Goal: Task Accomplishment & Management: Manage account settings

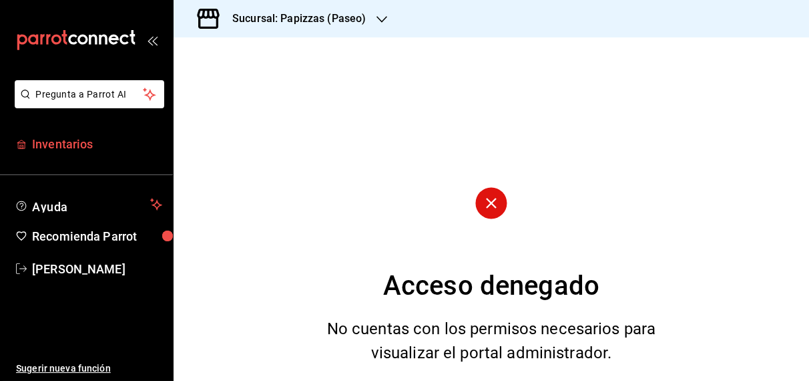
click at [45, 142] on span "Inventarios" at bounding box center [97, 144] width 130 height 18
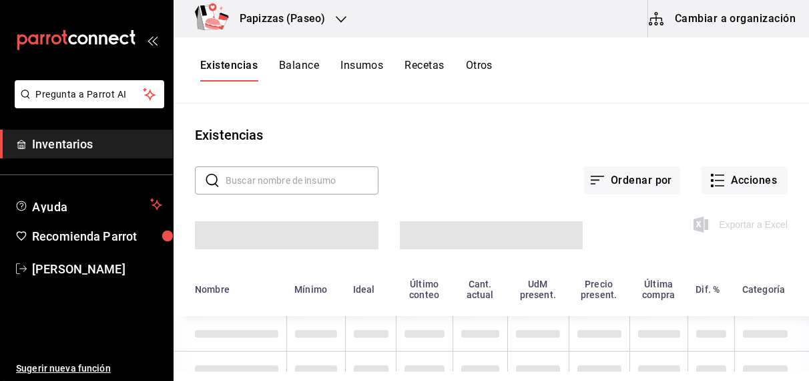
click at [478, 62] on button "Otros" at bounding box center [479, 70] width 27 height 23
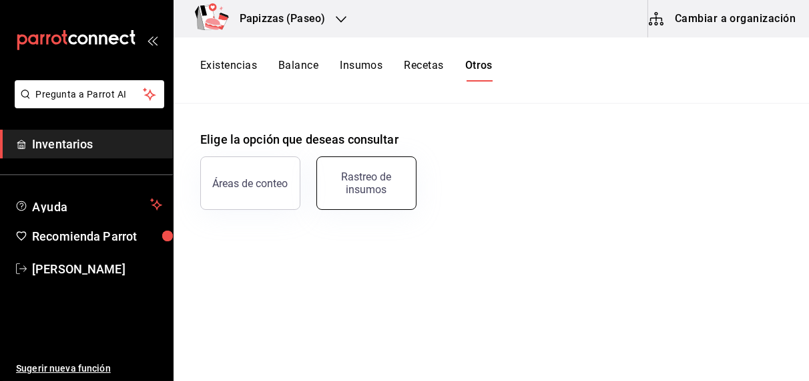
click at [363, 190] on div "Rastreo de insumos" at bounding box center [366, 182] width 83 height 25
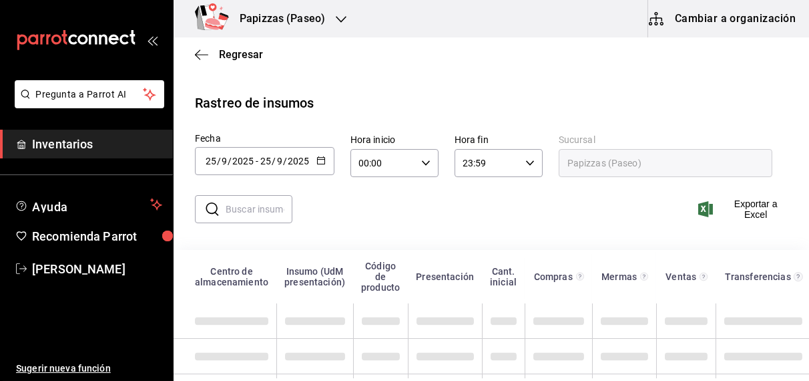
click at [258, 214] on input "text" at bounding box center [259, 209] width 67 height 27
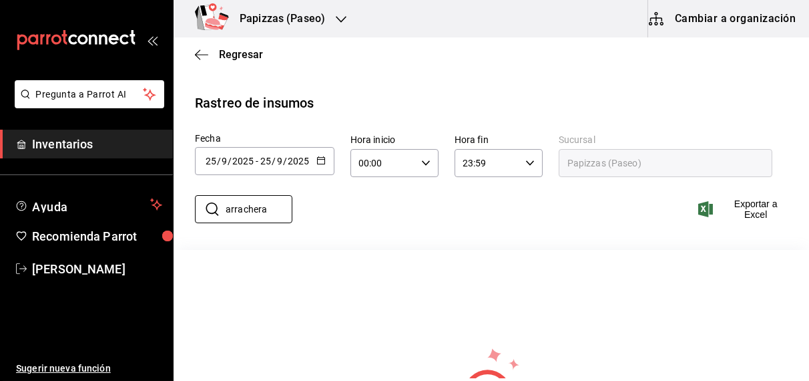
type input "arrachera"
click at [317, 158] on icon "button" at bounding box center [321, 160] width 9 height 9
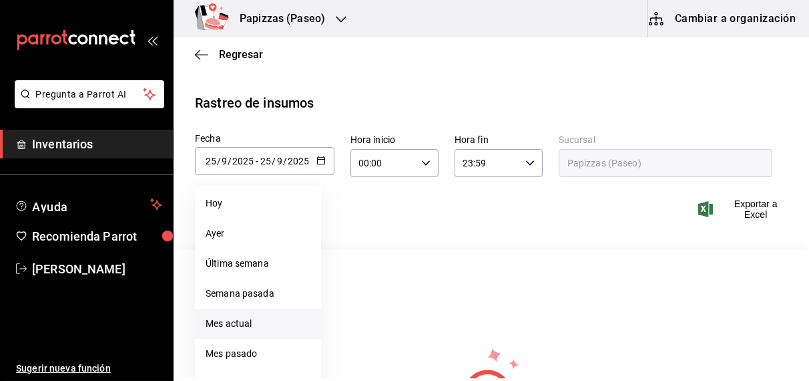
click at [241, 323] on li "Mes actual" at bounding box center [258, 324] width 126 height 30
type input "[DATE]"
type input "1"
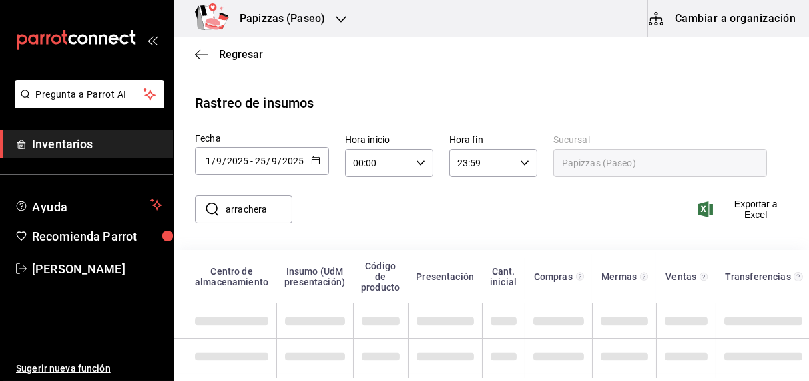
click at [279, 211] on input "arrachera" at bounding box center [259, 209] width 67 height 27
type input "a"
type input "arrachera"
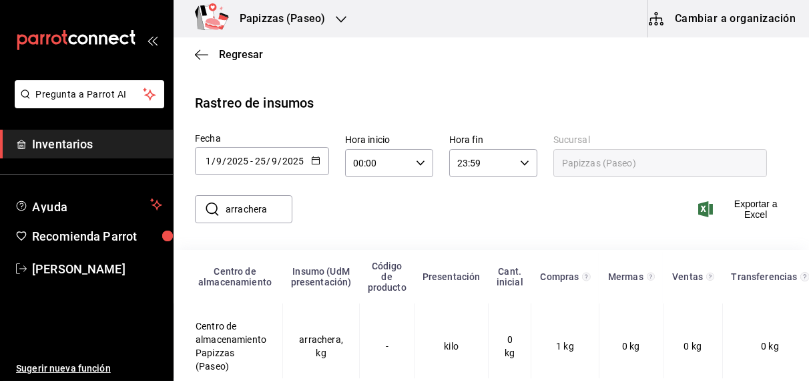
click at [317, 161] on icon "button" at bounding box center [315, 160] width 9 height 9
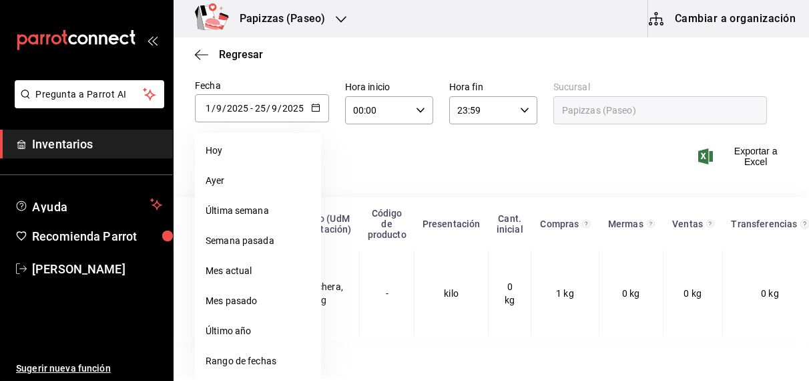
scroll to position [52, 0]
click at [242, 367] on li "Rango de fechas" at bounding box center [258, 362] width 126 height 30
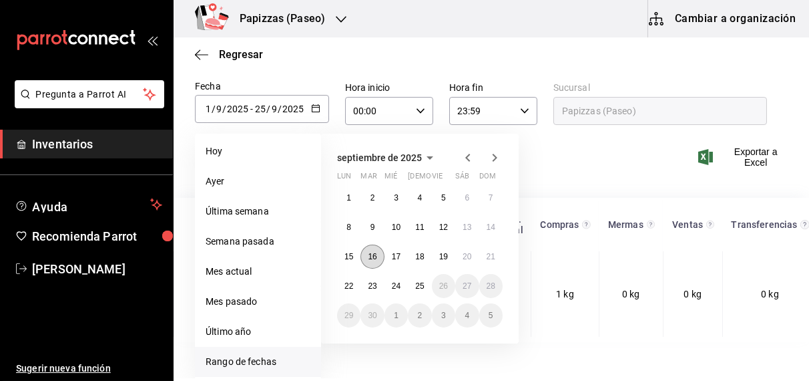
click at [373, 258] on abbr "16" at bounding box center [372, 256] width 9 height 9
click at [424, 287] on abbr "25" at bounding box center [419, 285] width 9 height 9
type input "[DATE]"
type input "16"
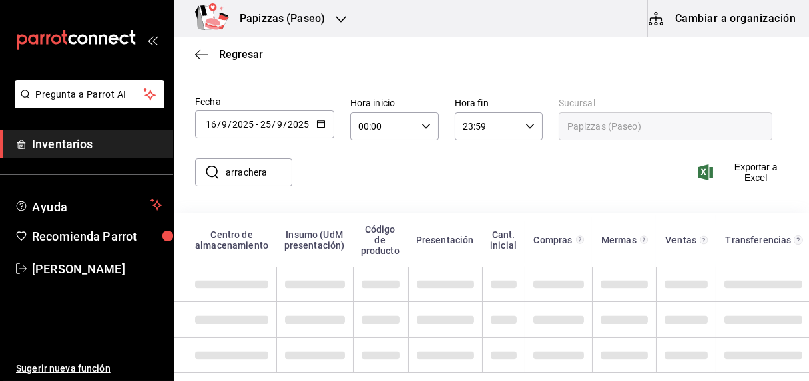
scroll to position [28, 0]
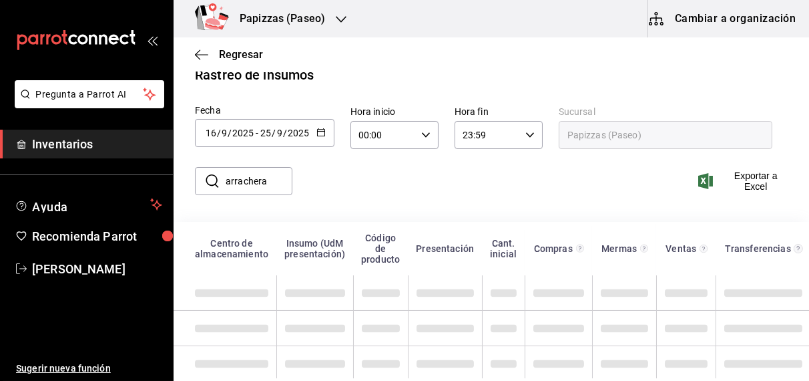
click at [269, 182] on input "arrachera" at bounding box center [259, 181] width 67 height 27
type input "a"
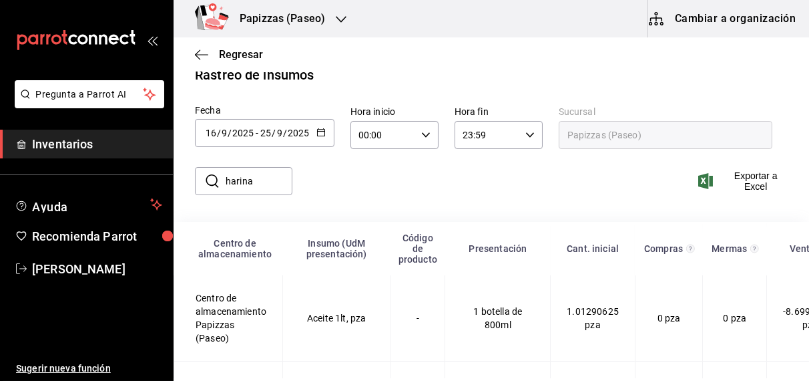
type input "harina"
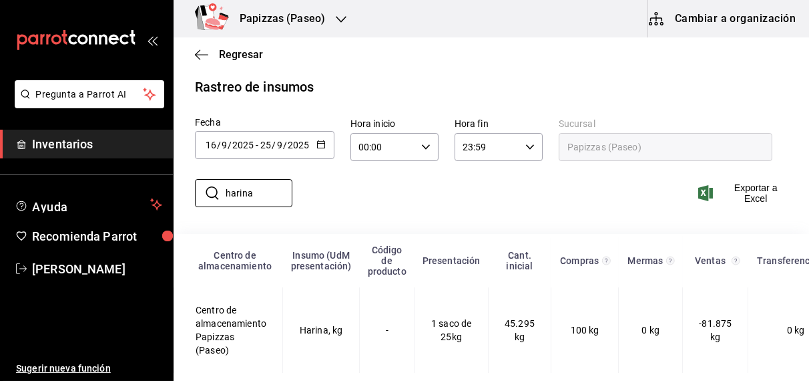
click at [243, 61] on div "Regresar" at bounding box center [492, 54] width 636 height 34
click at [246, 51] on span "Regresar" at bounding box center [241, 54] width 44 height 13
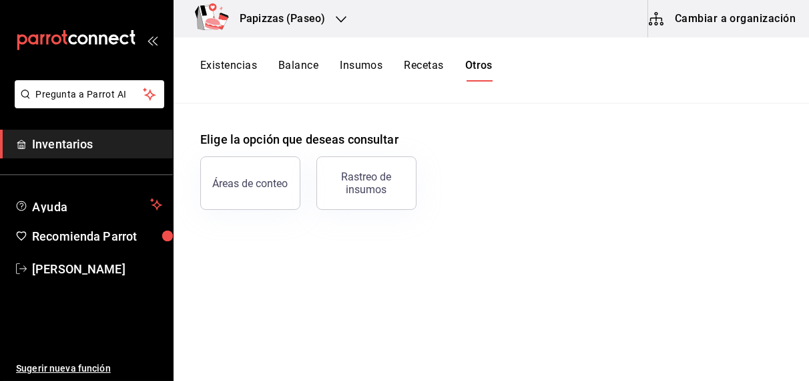
click at [238, 72] on button "Existencias" at bounding box center [228, 70] width 57 height 23
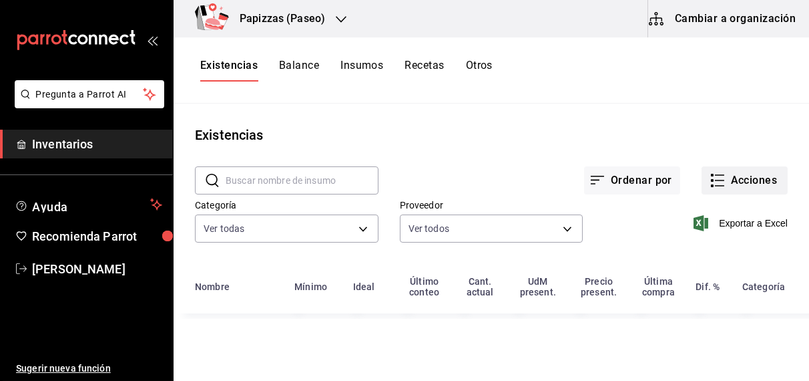
click at [755, 180] on button "Acciones" at bounding box center [745, 180] width 86 height 28
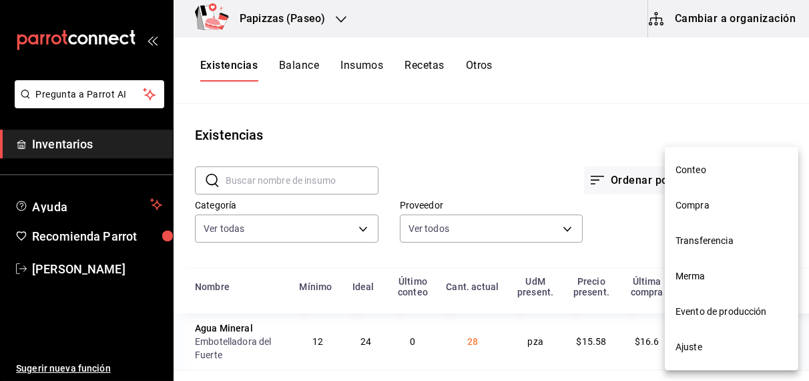
click at [689, 341] on span "Ajuste" at bounding box center [732, 347] width 112 height 14
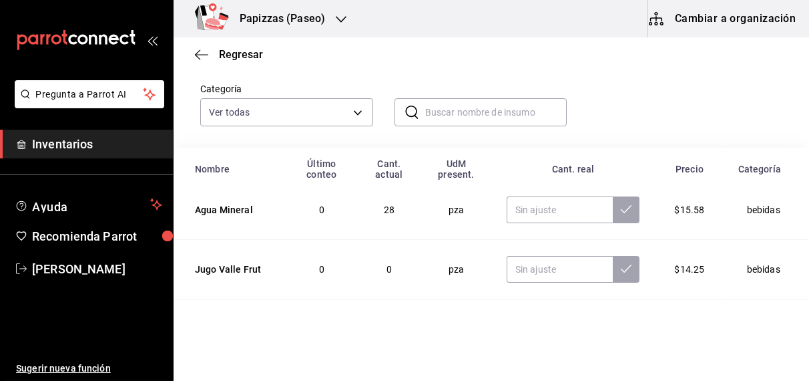
scroll to position [8, 0]
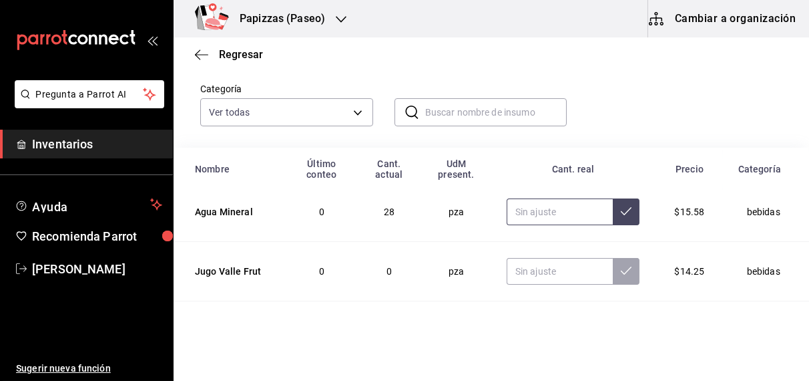
click at [542, 211] on input "text" at bounding box center [560, 211] width 107 height 27
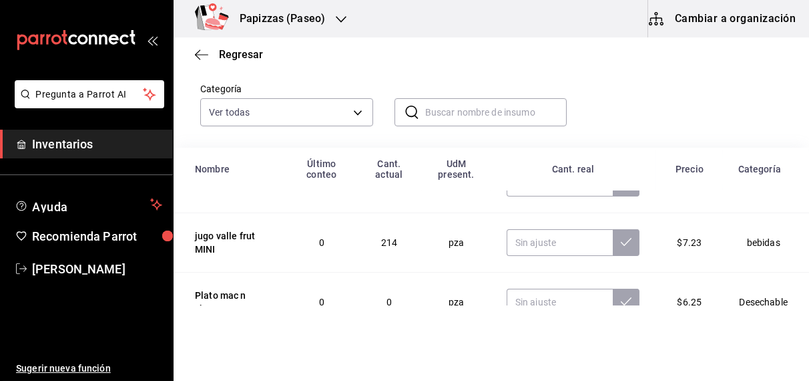
scroll to position [98, 0]
type input "29.00"
click at [550, 238] on input "text" at bounding box center [560, 241] width 107 height 27
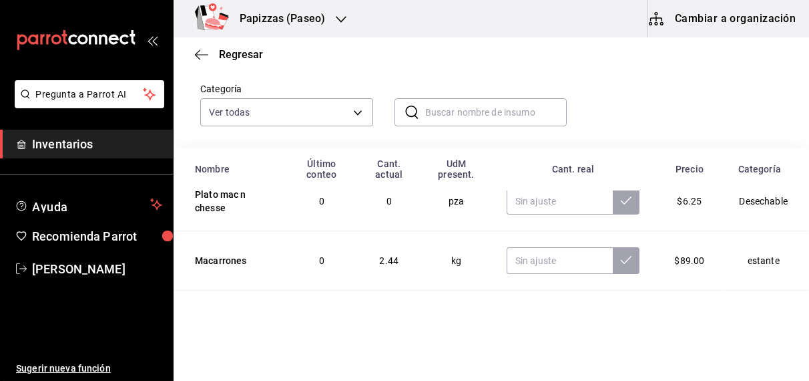
scroll to position [202, 0]
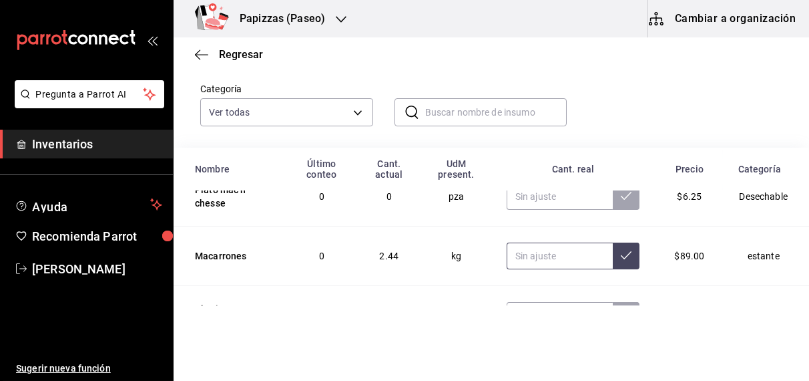
type input "205.00"
click at [548, 254] on input "text" at bounding box center [560, 255] width 107 height 27
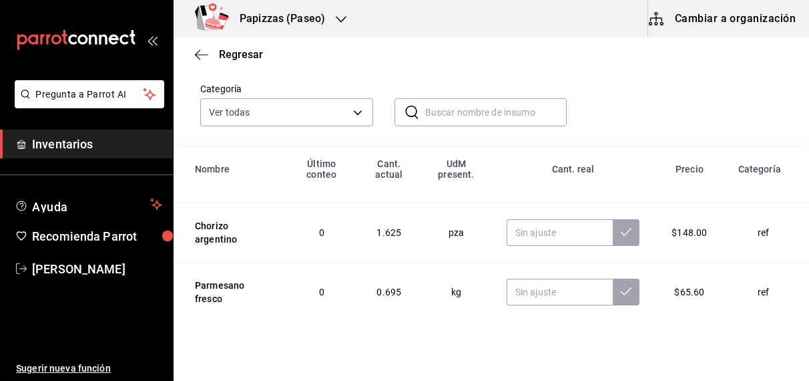
scroll to position [270, 0]
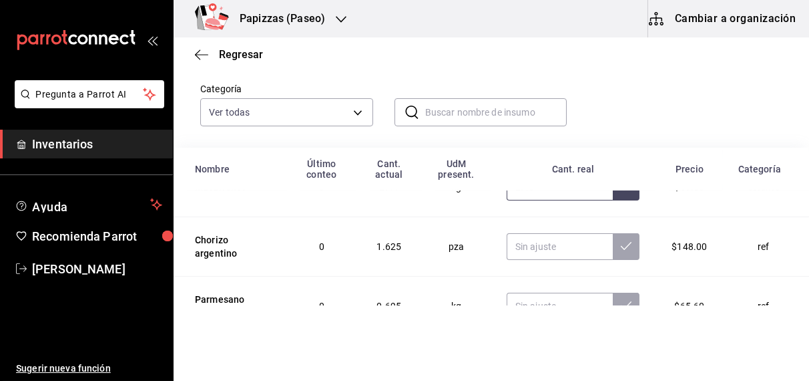
type input "2.40"
click at [562, 249] on input "text" at bounding box center [560, 246] width 107 height 27
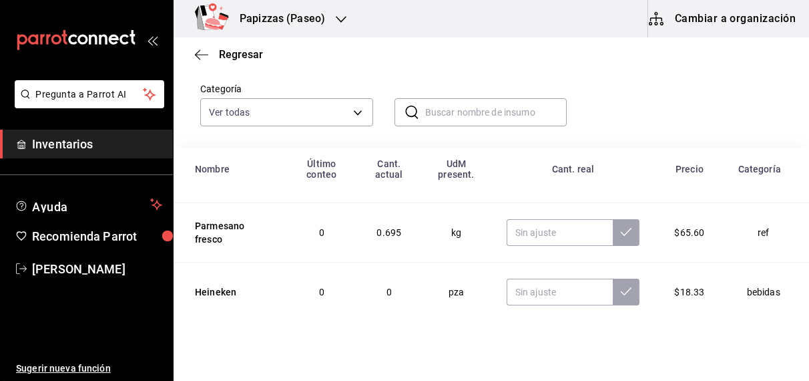
type input "3.10"
click at [540, 231] on input "text" at bounding box center [560, 232] width 107 height 27
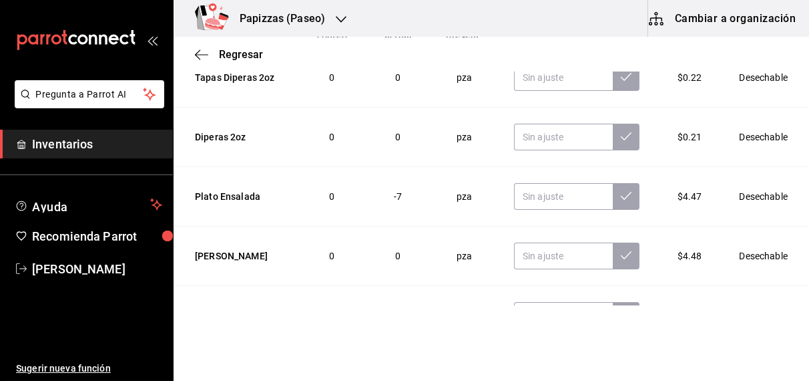
scroll to position [220, 0]
click at [547, 192] on input "text" at bounding box center [563, 196] width 99 height 27
type input "0.20"
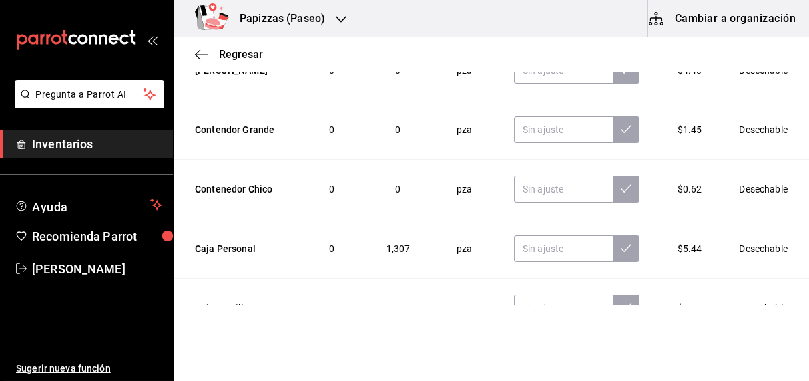
scroll to position [1160, 0]
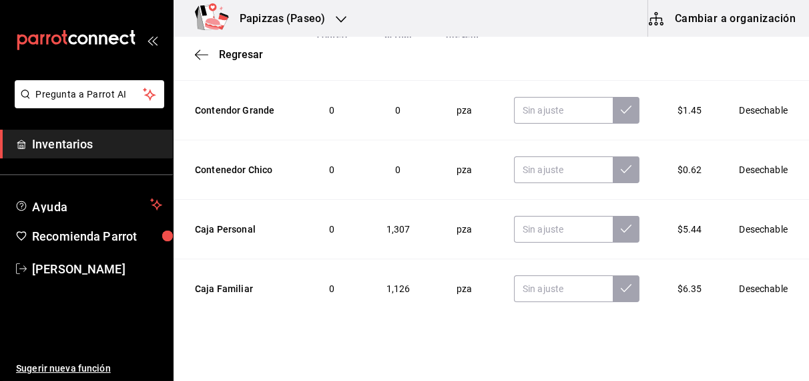
type input "0.00"
click at [555, 220] on input "text" at bounding box center [563, 229] width 99 height 27
type input "230.00"
click at [558, 279] on input "text" at bounding box center [563, 288] width 99 height 27
type input "163.00"
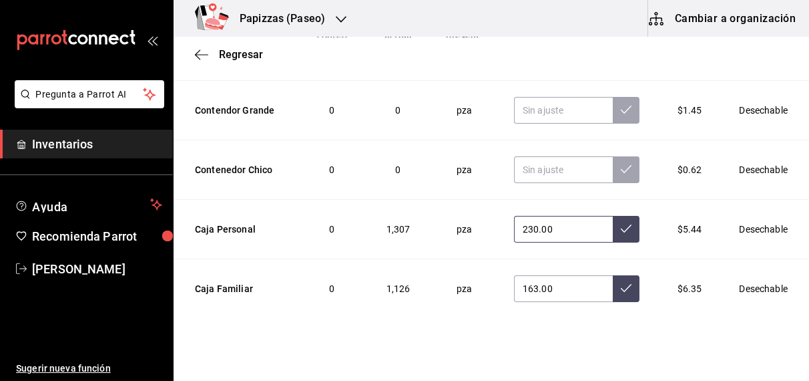
click at [621, 223] on icon at bounding box center [626, 228] width 11 height 11
click at [621, 285] on icon at bounding box center [626, 288] width 11 height 11
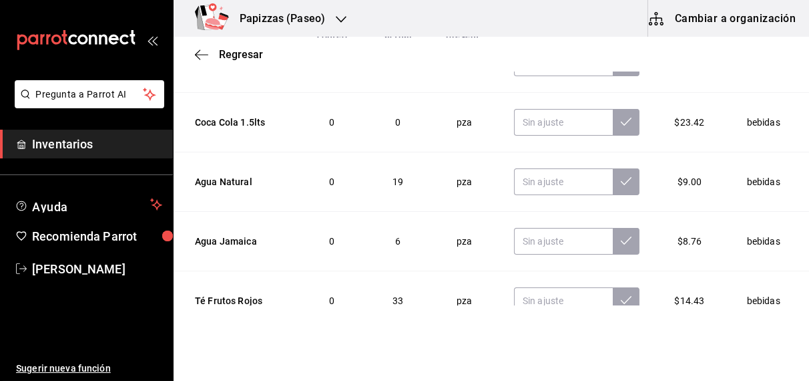
scroll to position [1628, 0]
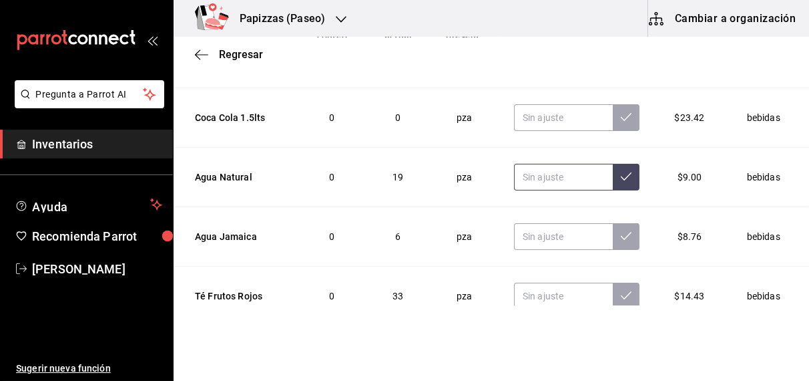
click at [540, 170] on input "text" at bounding box center [563, 177] width 99 height 27
type input "19.00"
click at [536, 229] on input "text" at bounding box center [563, 236] width 99 height 27
type input "6.00"
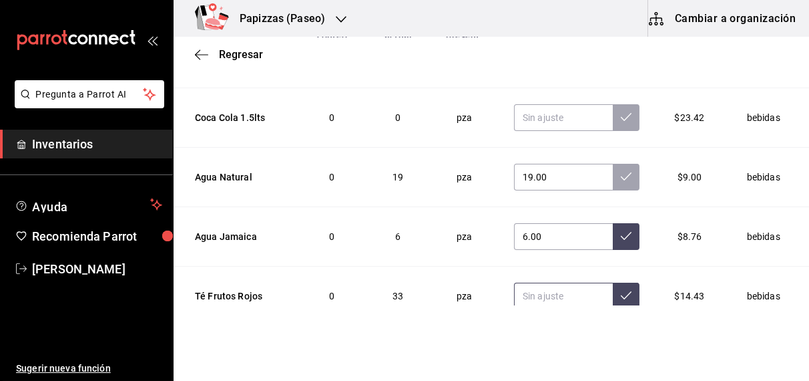
click at [540, 288] on input "text" at bounding box center [563, 296] width 99 height 27
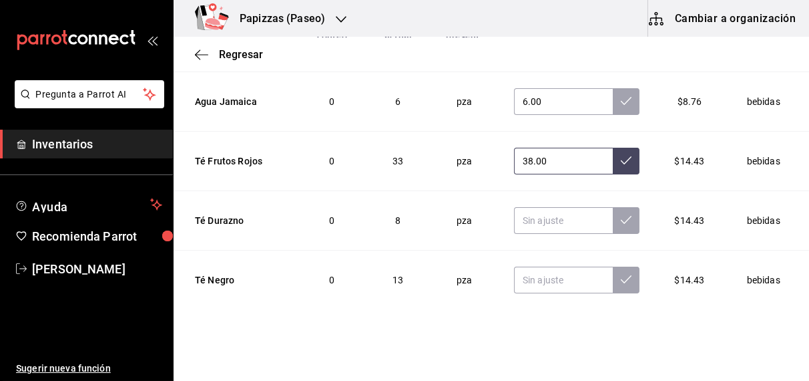
scroll to position [1767, 0]
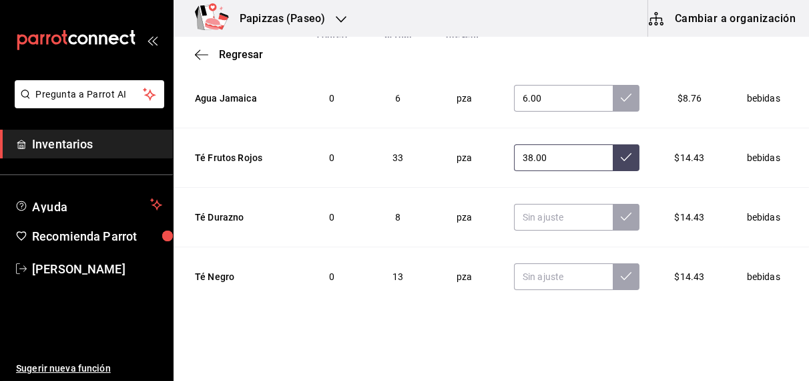
type input "38.00"
click at [544, 213] on input "text" at bounding box center [563, 217] width 99 height 27
type input "7.00"
click at [542, 272] on input "text" at bounding box center [563, 276] width 99 height 27
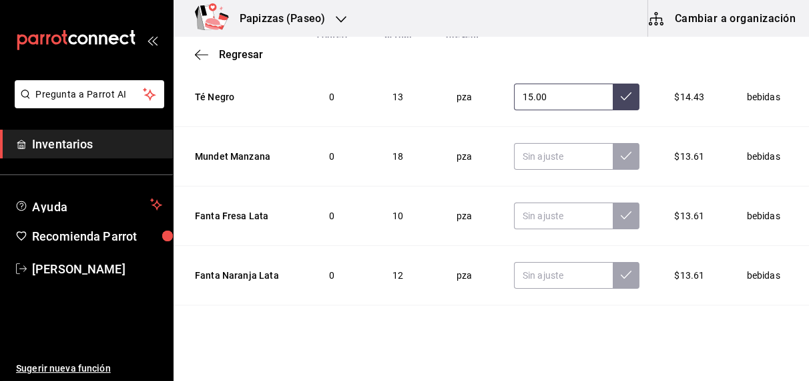
scroll to position [1972, 0]
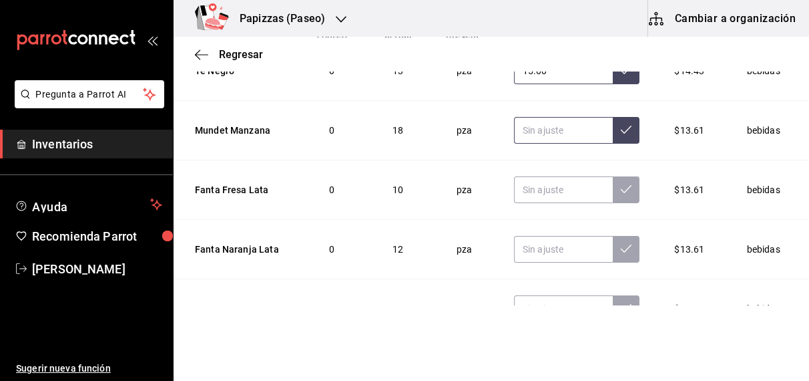
type input "15.00"
click at [549, 120] on input "text" at bounding box center [563, 130] width 99 height 27
type input "18.00"
click at [550, 186] on input "text" at bounding box center [563, 189] width 99 height 27
type input "11.00"
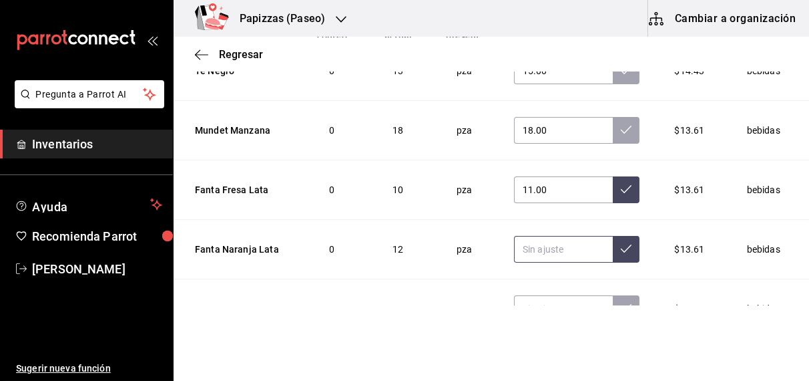
click at [543, 247] on input "text" at bounding box center [563, 249] width 99 height 27
type input "12.00"
click at [540, 303] on input "text" at bounding box center [563, 308] width 99 height 27
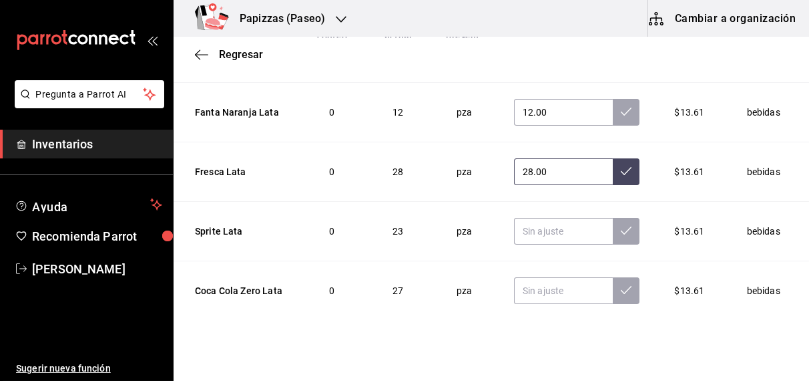
scroll to position [2125, 0]
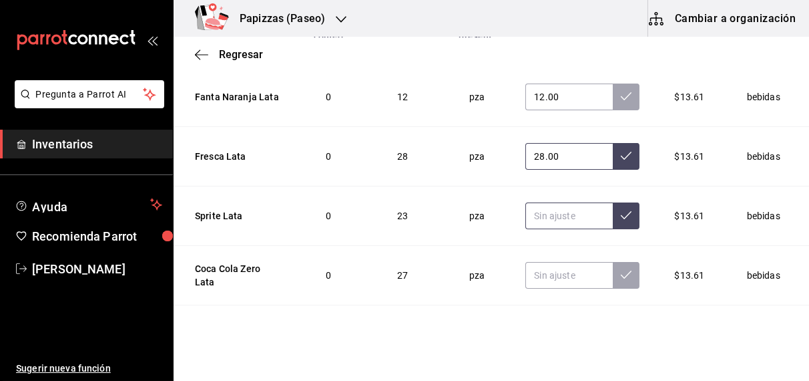
type input "28.00"
click at [548, 208] on input "text" at bounding box center [569, 215] width 87 height 27
type input "23.00"
click at [565, 264] on input "text" at bounding box center [569, 275] width 87 height 27
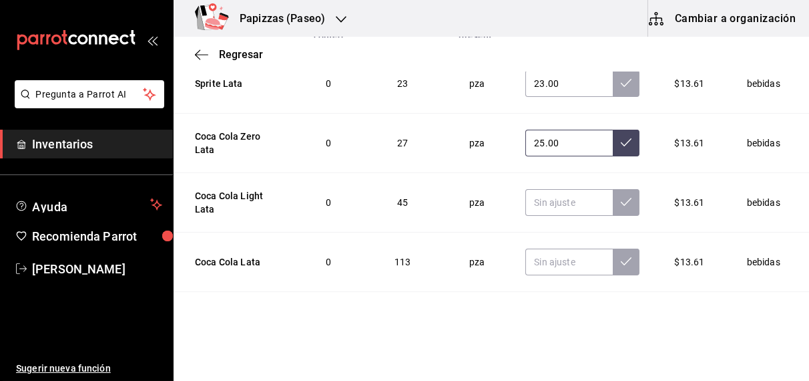
scroll to position [2259, 0]
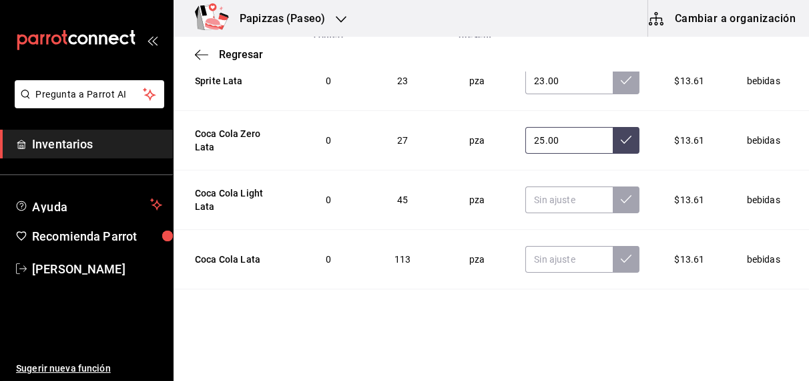
type input "25.00"
click at [550, 191] on input "text" at bounding box center [569, 199] width 87 height 27
click at [533, 194] on input "text" at bounding box center [569, 199] width 87 height 27
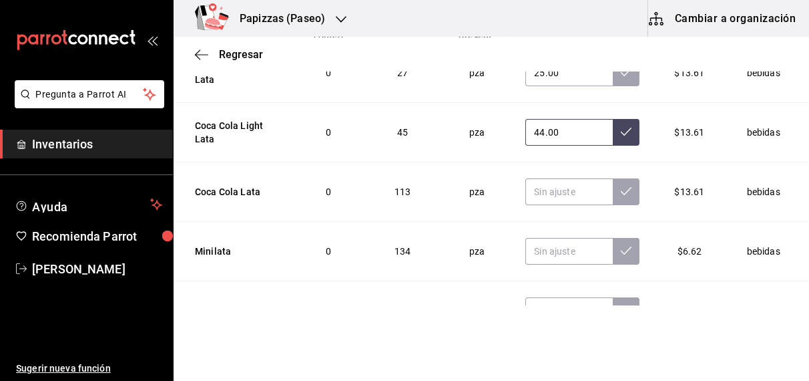
scroll to position [2332, 0]
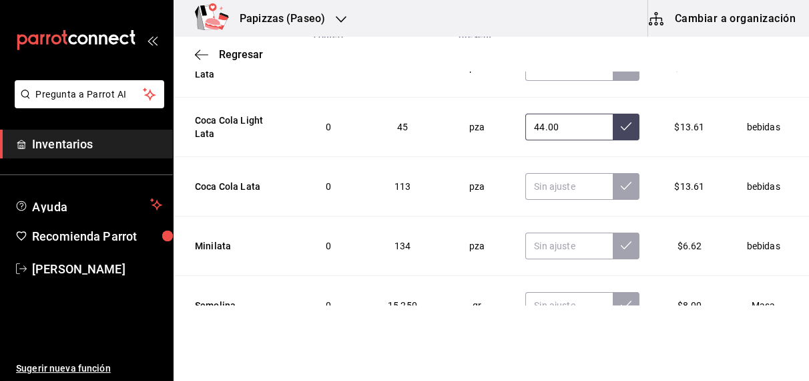
type input "44.00"
click at [554, 174] on input "text" at bounding box center [569, 186] width 87 height 27
type input "113.00"
click at [566, 236] on input "text" at bounding box center [569, 245] width 87 height 27
type input "136.00"
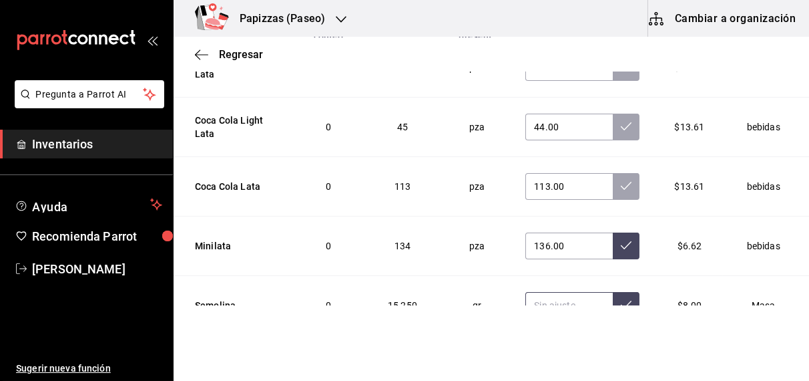
click at [550, 292] on input "text" at bounding box center [569, 305] width 87 height 27
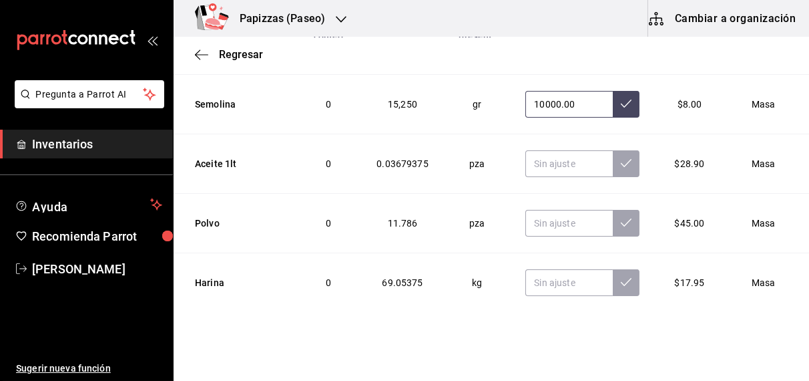
scroll to position [2549, 0]
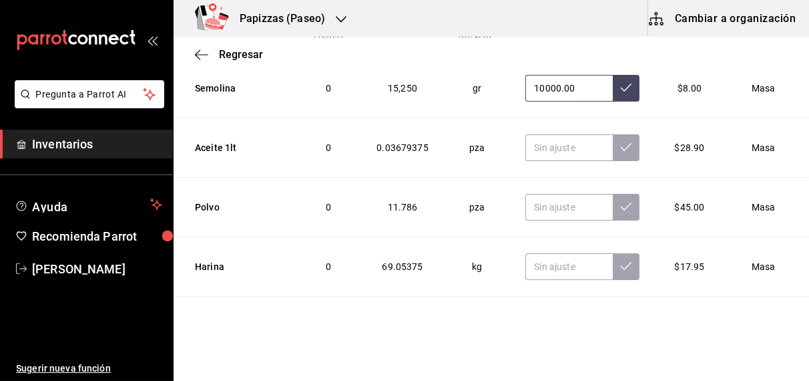
type input "10000.00"
click at [552, 137] on input "text" at bounding box center [569, 147] width 87 height 27
type input "6.00"
click at [550, 198] on input "text" at bounding box center [569, 207] width 87 height 27
click at [542, 194] on input "text" at bounding box center [569, 207] width 87 height 27
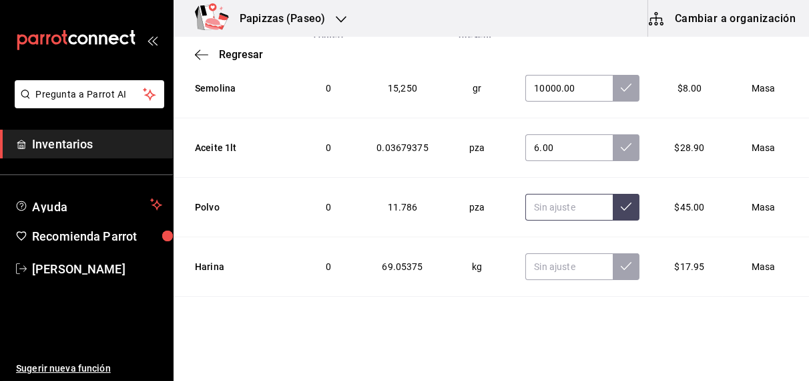
type input "6.00"
type input "12.80"
click at [536, 253] on input "text" at bounding box center [569, 266] width 87 height 27
click at [557, 257] on input "text" at bounding box center [569, 266] width 87 height 27
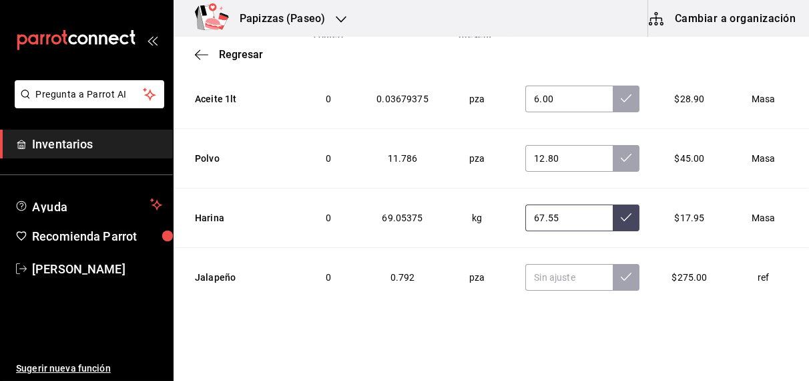
scroll to position [2627, 0]
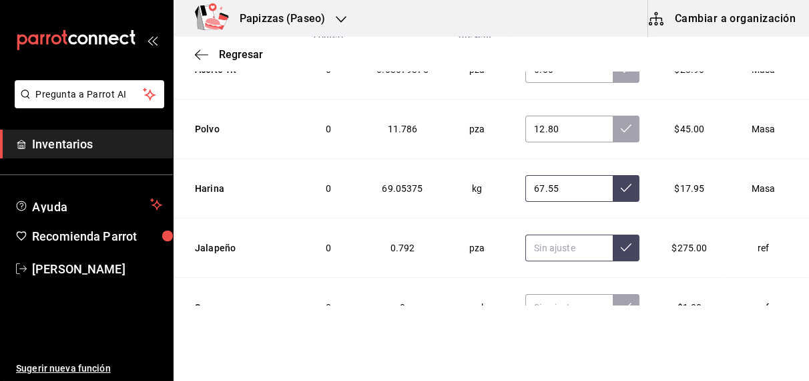
type input "67.55"
click at [558, 240] on input "text" at bounding box center [569, 247] width 87 height 27
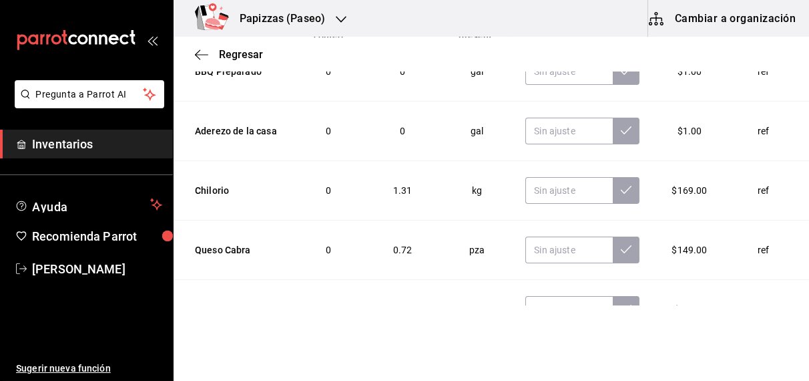
scroll to position [3105, 0]
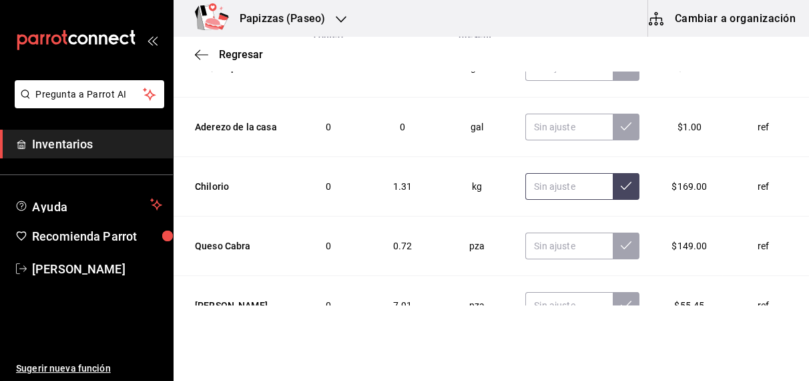
click at [556, 174] on input "text" at bounding box center [569, 186] width 87 height 27
type input "0.50"
type input "1.30"
click at [549, 232] on input "text" at bounding box center [569, 245] width 87 height 27
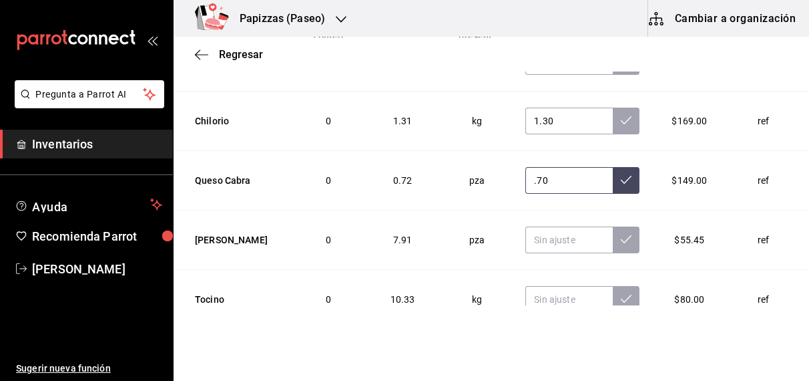
scroll to position [3204, 0]
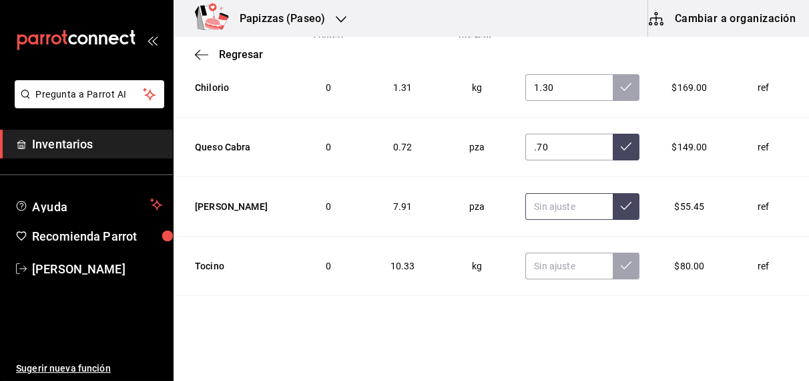
click at [551, 193] on input "text" at bounding box center [569, 206] width 87 height 27
type input "0.70"
type input "7.63"
click at [554, 252] on input "text" at bounding box center [569, 265] width 87 height 27
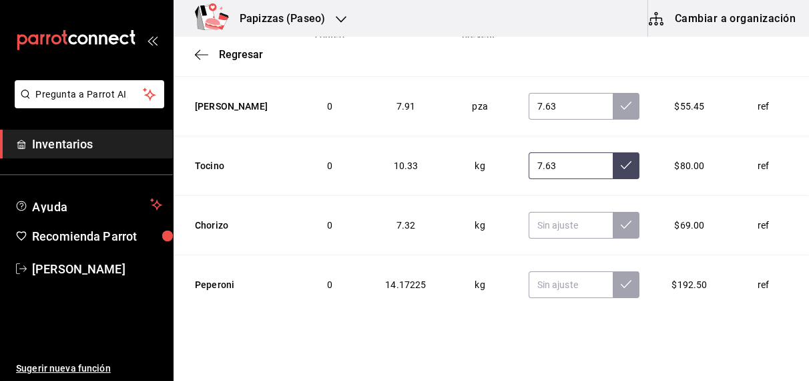
scroll to position [3348, 0]
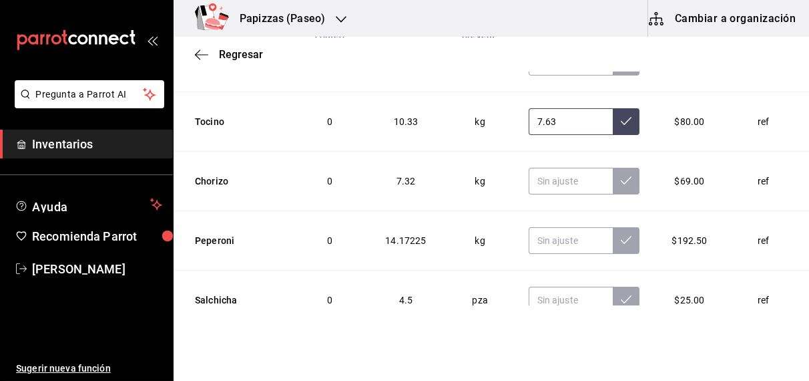
type input "7.63"
click at [558, 168] on input "text" at bounding box center [571, 181] width 85 height 27
type input "7.78"
click at [538, 227] on input "text" at bounding box center [571, 240] width 85 height 27
type input "13.27"
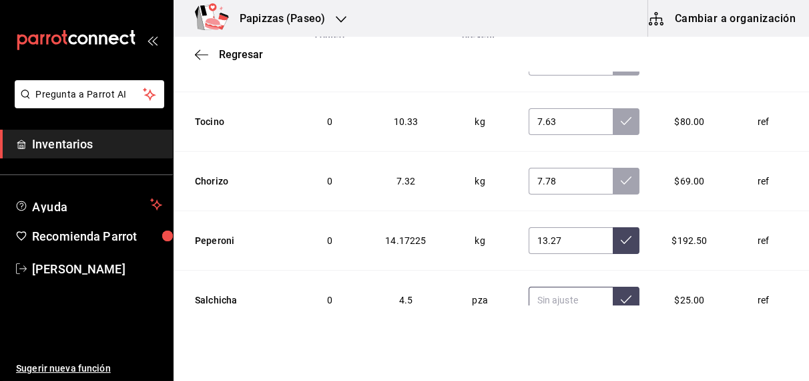
click at [554, 287] on input "text" at bounding box center [571, 300] width 85 height 27
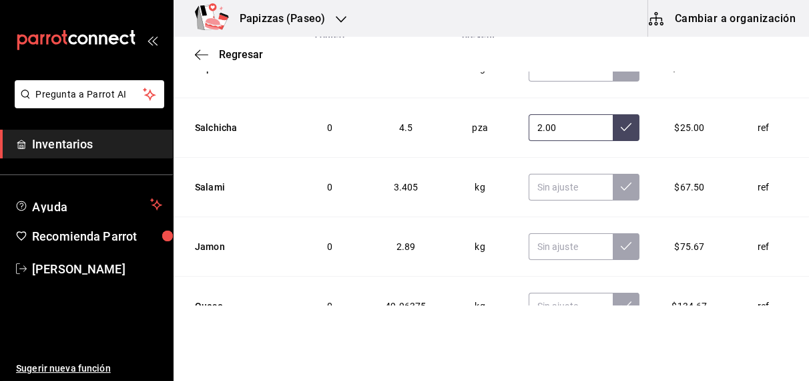
scroll to position [3523, 0]
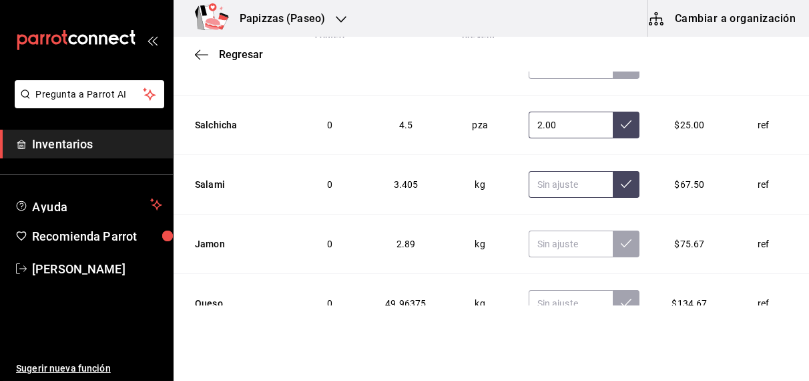
type input "2.00"
click at [557, 174] on input "text" at bounding box center [571, 184] width 85 height 27
click at [548, 232] on input "text" at bounding box center [571, 243] width 85 height 27
type input "0.49"
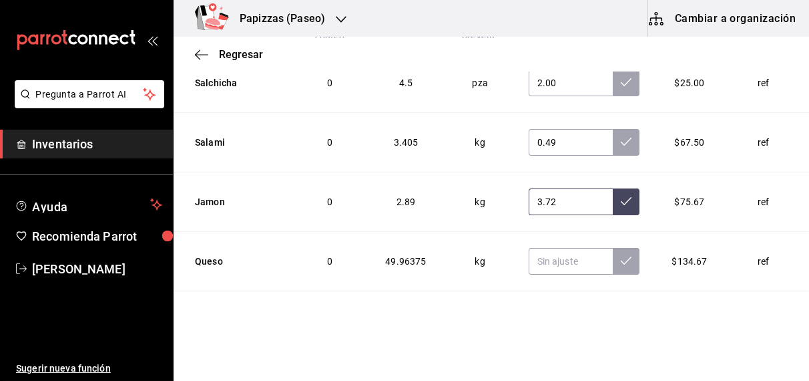
scroll to position [3574, 0]
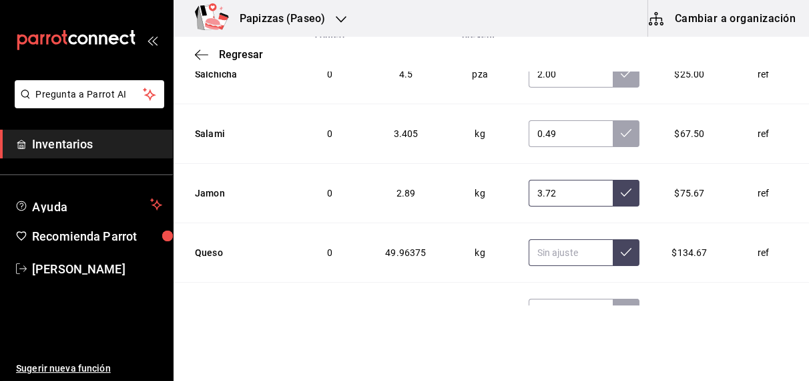
type input "3.72"
click at [551, 239] on input "text" at bounding box center [571, 252] width 85 height 27
type input "5.00"
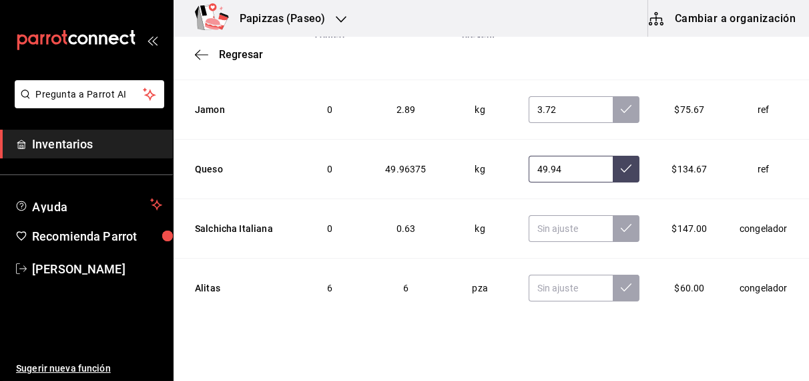
scroll to position [3659, 0]
type input "49.94"
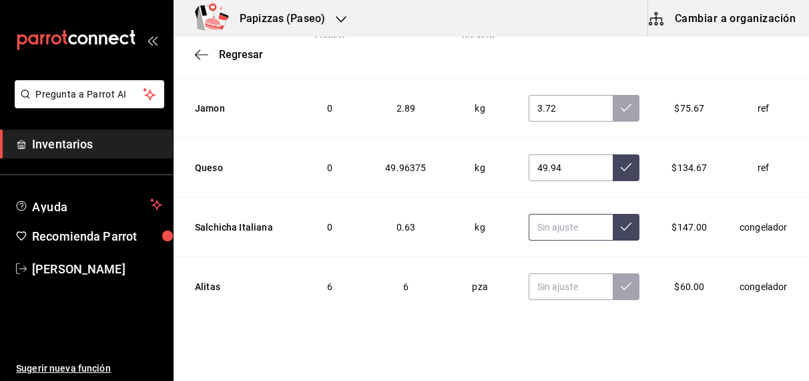
click at [550, 216] on input "text" at bounding box center [571, 227] width 85 height 27
type input "1.13"
click at [563, 276] on input "text" at bounding box center [571, 286] width 85 height 27
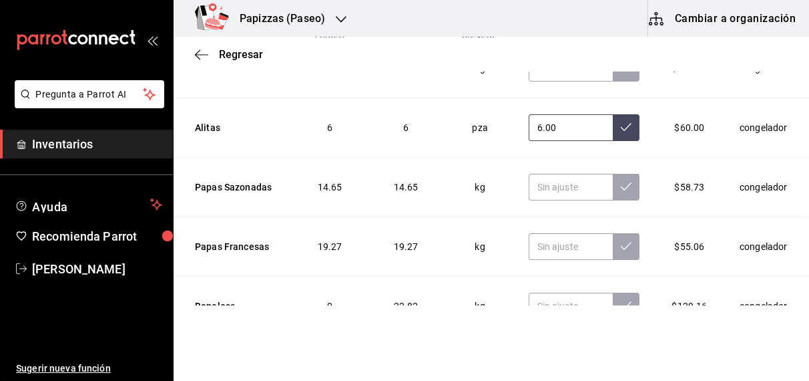
scroll to position [3829, 0]
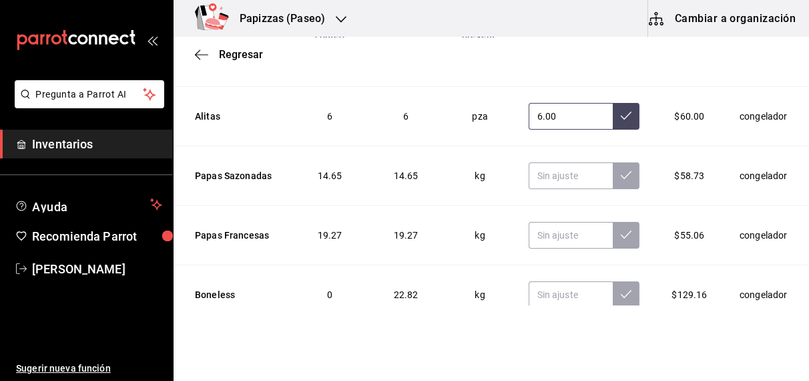
type input "6.00"
click at [555, 162] on input "text" at bounding box center [571, 175] width 85 height 27
type input "12.00"
click at [555, 223] on input "text" at bounding box center [571, 235] width 85 height 27
type input "19.27"
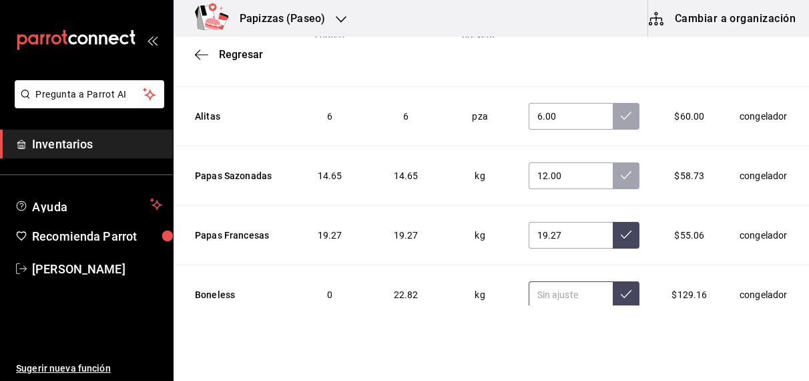
click at [569, 281] on input "text" at bounding box center [571, 294] width 85 height 27
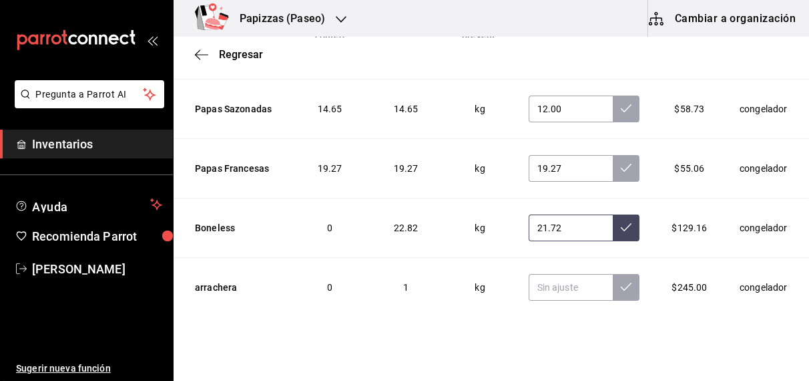
scroll to position [220, 0]
type input "21.72"
click at [544, 275] on input "text" at bounding box center [571, 287] width 85 height 27
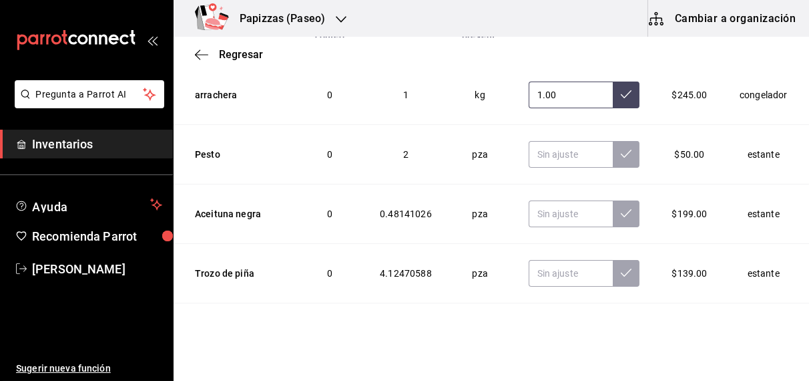
scroll to position [4088, 0]
type input "1.00"
click at [562, 141] on input "text" at bounding box center [571, 154] width 85 height 27
type input "1.00"
click at [558, 200] on input "text" at bounding box center [571, 213] width 85 height 27
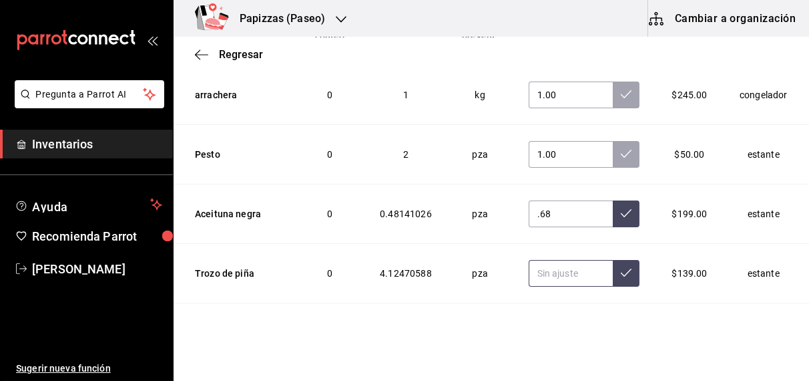
click at [555, 260] on input "text" at bounding box center [571, 273] width 85 height 27
type input "0.68"
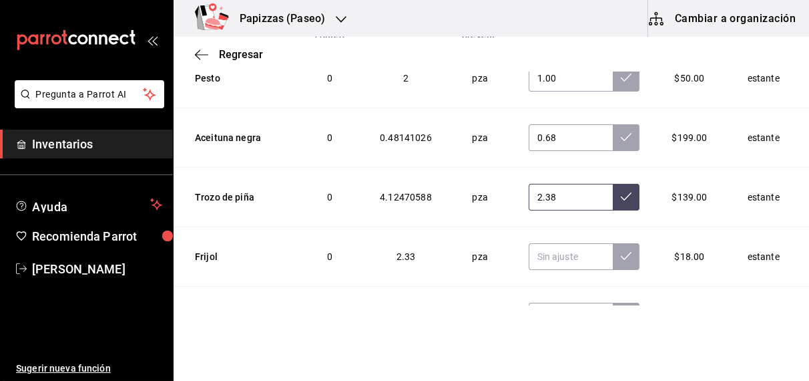
scroll to position [4190, 0]
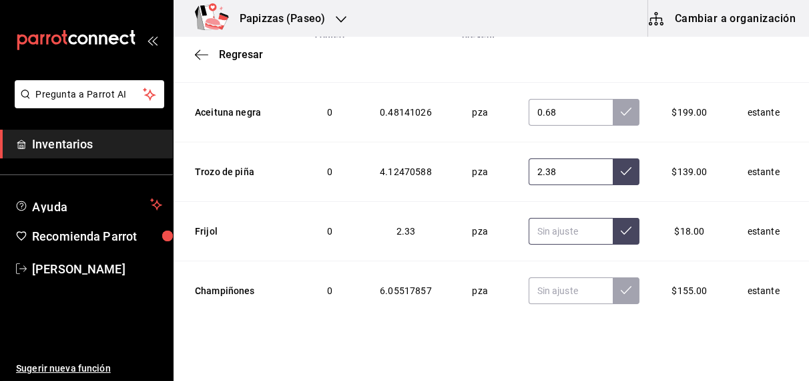
type input "2.38"
click at [552, 218] on input "text" at bounding box center [571, 231] width 85 height 27
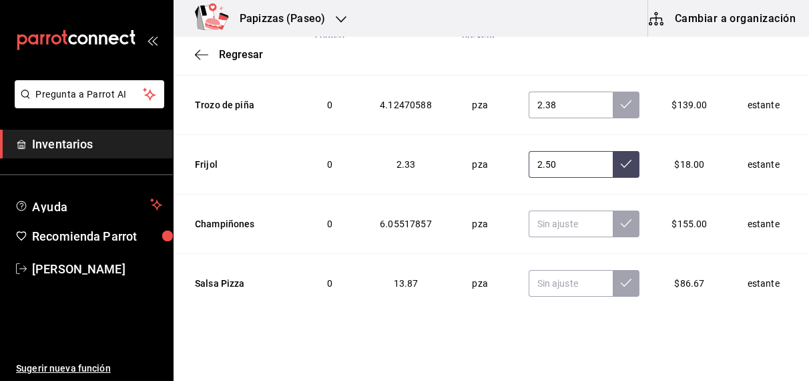
scroll to position [4269, 0]
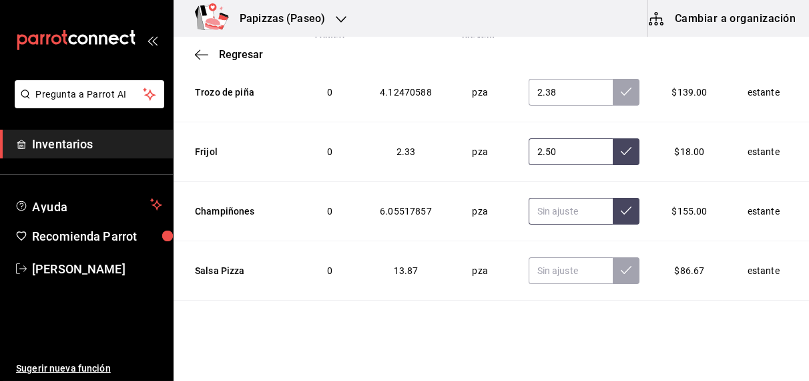
type input "2.50"
click at [566, 198] on input "text" at bounding box center [571, 211] width 85 height 27
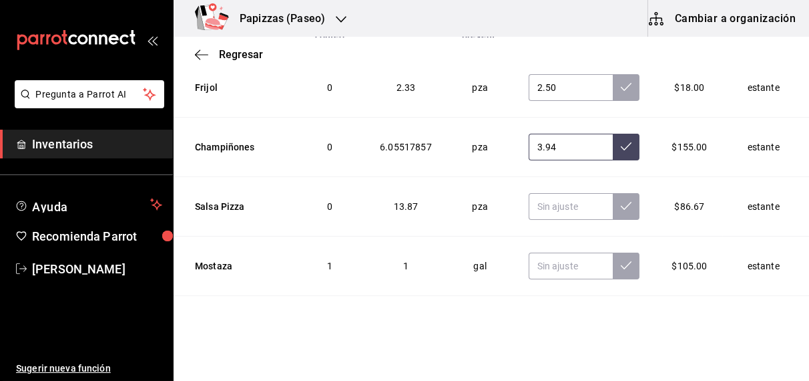
scroll to position [4361, 0]
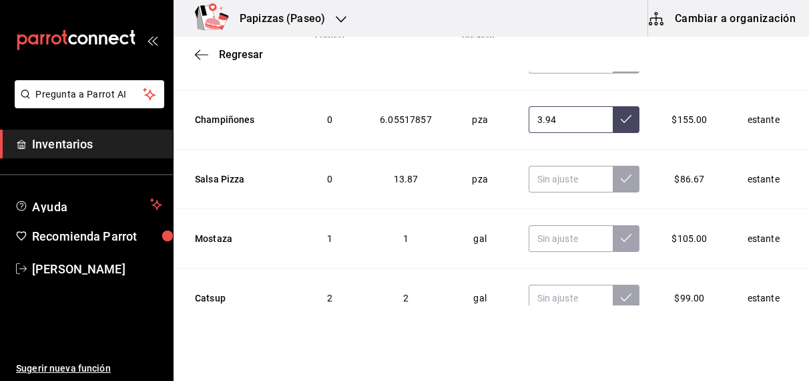
type input "3.94"
click at [557, 166] on input "text" at bounding box center [571, 179] width 85 height 27
type input "1.13"
click at [552, 225] on input "text" at bounding box center [571, 238] width 85 height 27
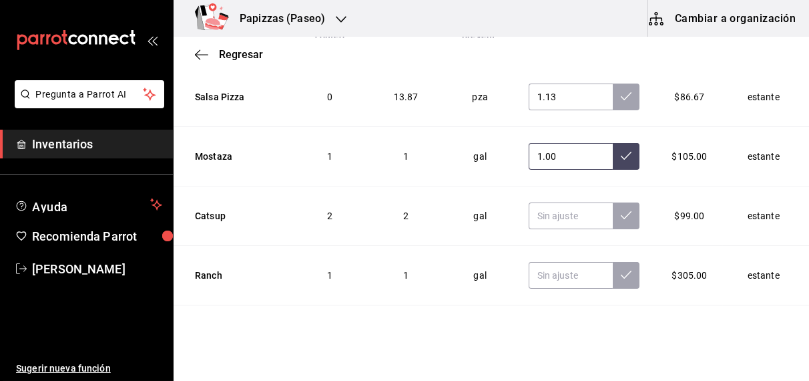
type input "1.00"
click at [551, 202] on input "text" at bounding box center [571, 215] width 85 height 27
type input "1.00"
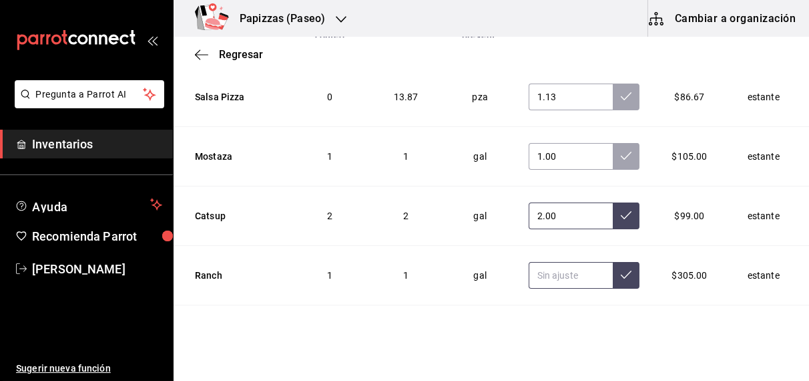
type input "2.00"
click at [564, 262] on input "text" at bounding box center [571, 275] width 85 height 27
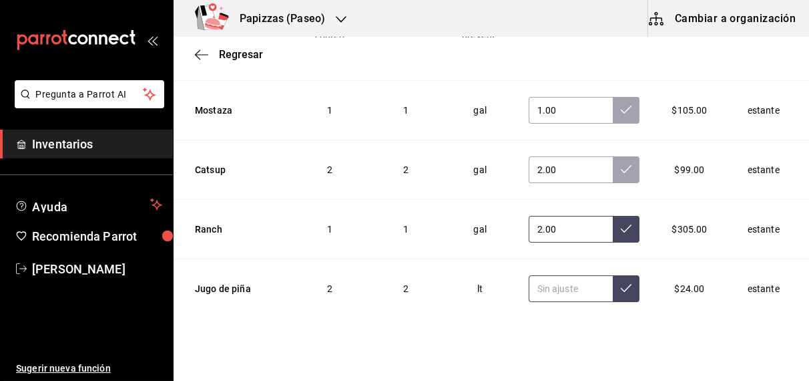
type input "2.00"
click at [547, 275] on input "text" at bounding box center [571, 288] width 85 height 27
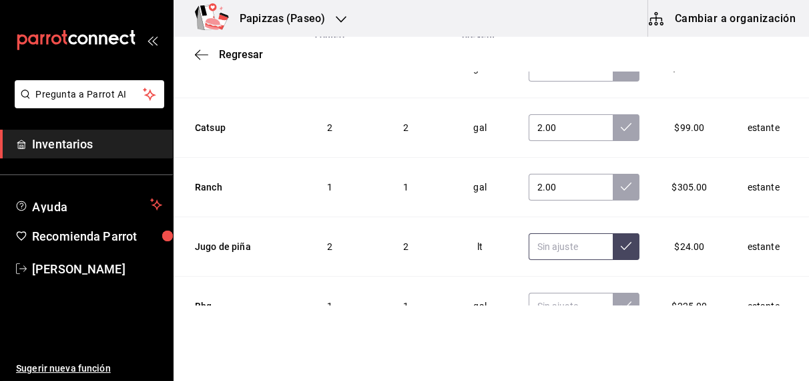
scroll to position [4533, 0]
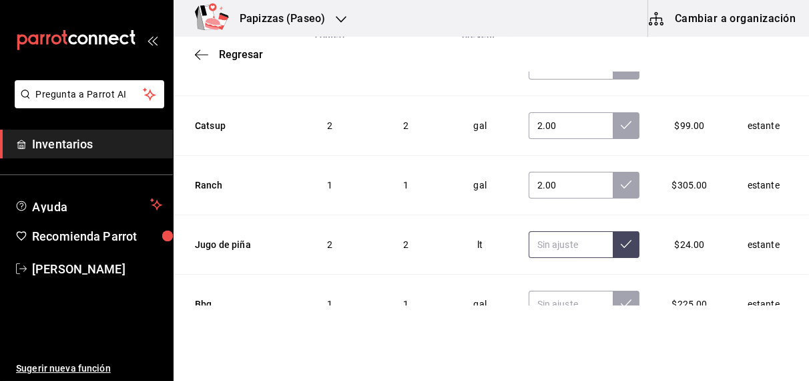
click at [540, 231] on input "text" at bounding box center [571, 244] width 85 height 27
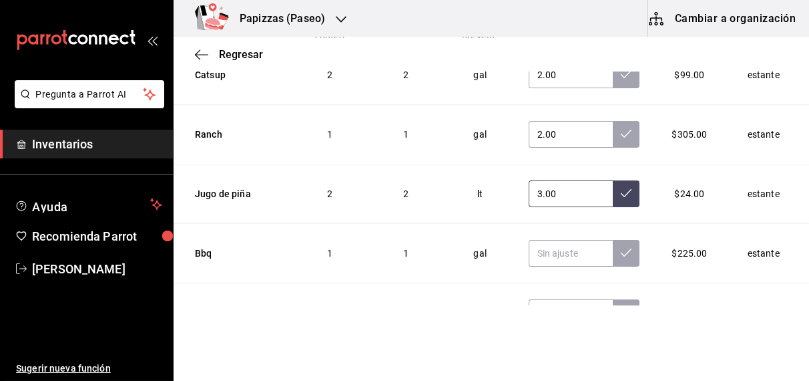
scroll to position [4605, 0]
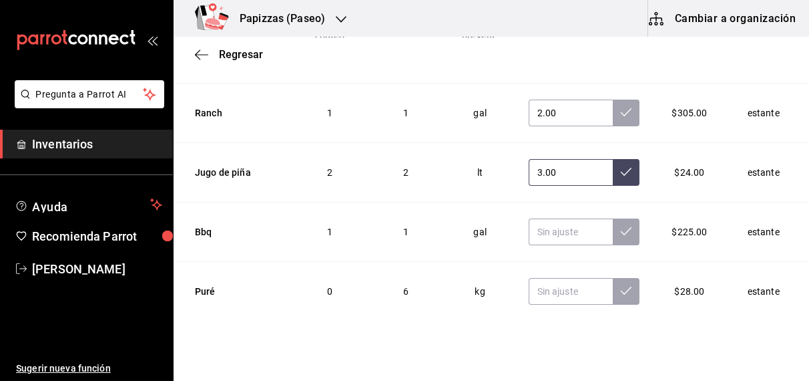
type input "3.00"
click at [548, 218] on input "text" at bounding box center [571, 231] width 85 height 27
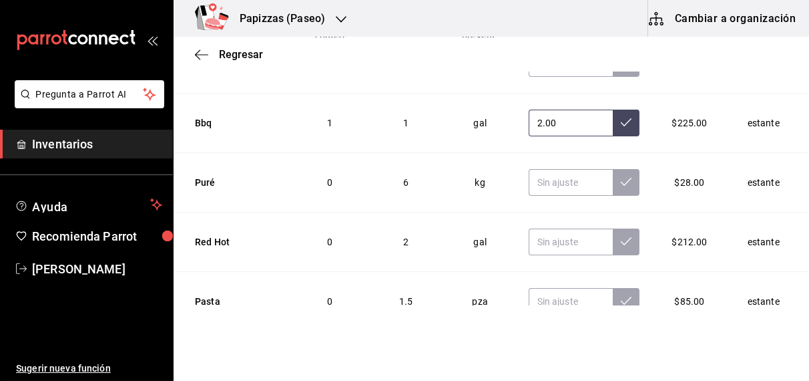
scroll to position [4718, 0]
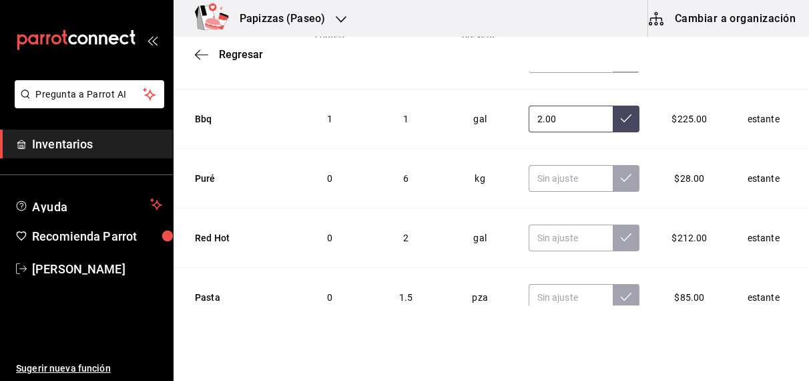
type input "2.00"
click at [546, 165] on input "text" at bounding box center [571, 178] width 85 height 27
type input "6.00"
click at [543, 224] on input "text" at bounding box center [571, 237] width 85 height 27
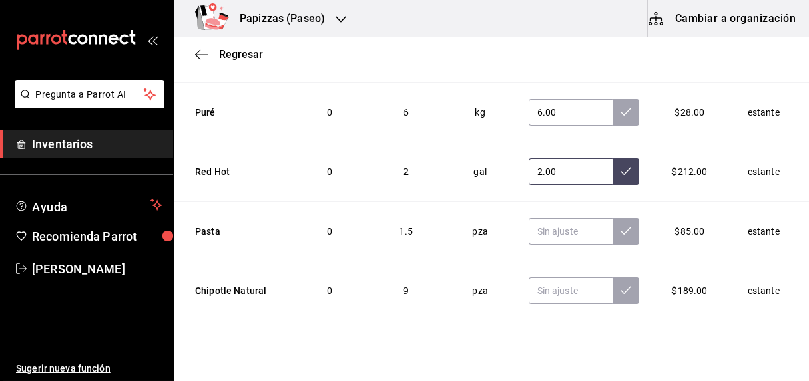
scroll to position [4803, 0]
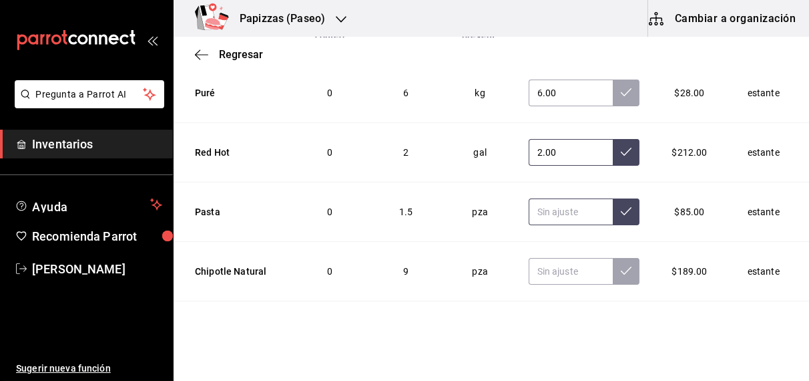
type input "2.00"
click at [554, 198] on input "text" at bounding box center [571, 211] width 85 height 27
type input "1.40"
click at [550, 258] on input "text" at bounding box center [571, 271] width 85 height 27
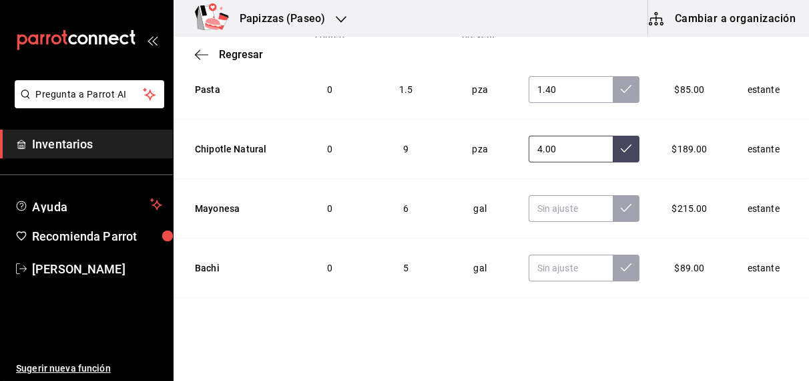
scroll to position [4934, 0]
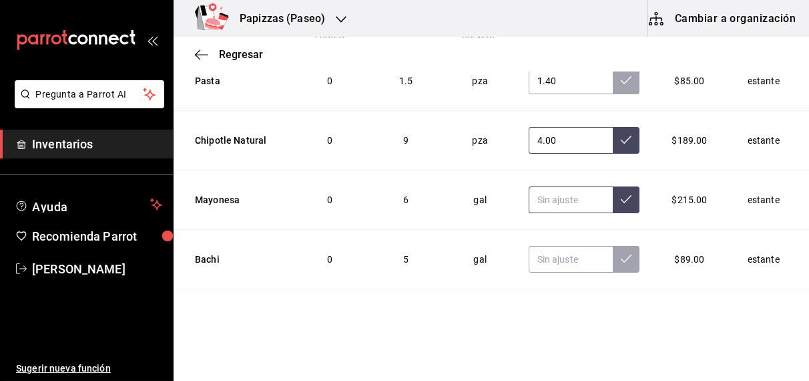
type input "4.00"
click at [538, 186] on input "text" at bounding box center [571, 199] width 85 height 27
type input "3.00"
click at [555, 246] on input "text" at bounding box center [571, 259] width 85 height 27
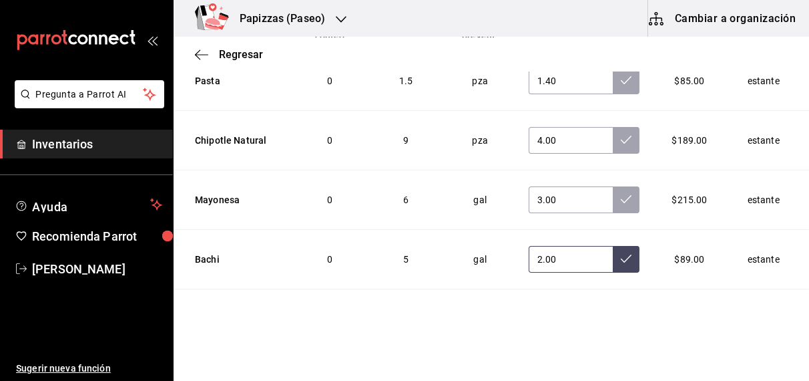
scroll to position [4962, 0]
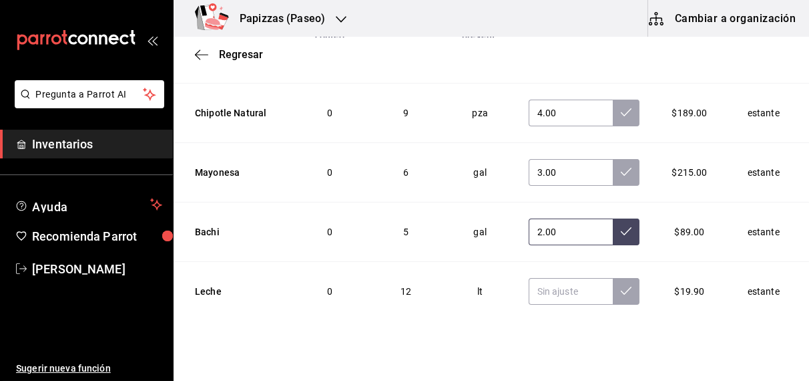
type input "2.00"
click at [548, 278] on input "text" at bounding box center [571, 291] width 85 height 27
type input "6.00"
click at [613, 278] on button at bounding box center [626, 291] width 27 height 27
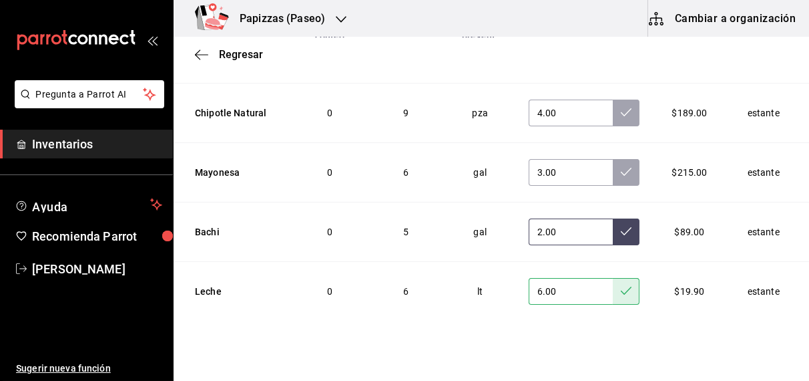
click at [613, 218] on button at bounding box center [626, 231] width 27 height 27
click at [621, 166] on icon at bounding box center [626, 171] width 11 height 11
click at [621, 107] on icon at bounding box center [626, 112] width 11 height 11
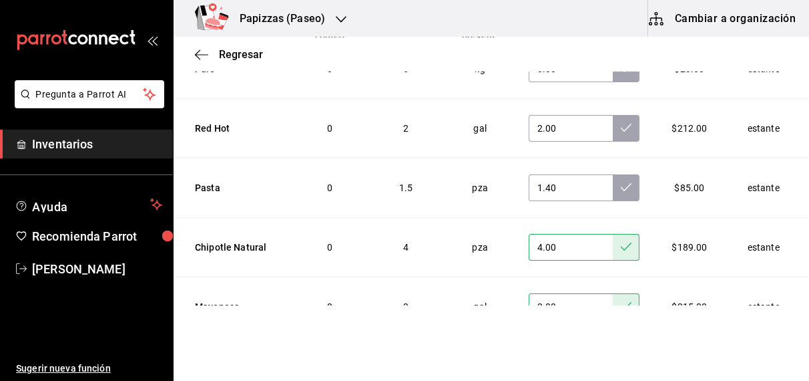
scroll to position [4827, 0]
click at [614, 175] on button at bounding box center [626, 188] width 27 height 27
click at [621, 123] on icon at bounding box center [626, 128] width 11 height 11
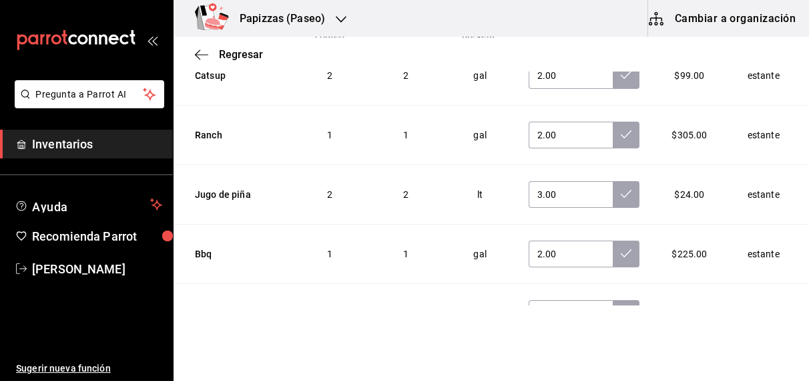
scroll to position [4582, 0]
click at [614, 301] on button at bounding box center [626, 314] width 27 height 27
click at [621, 250] on icon at bounding box center [626, 254] width 11 height 8
click at [621, 189] on icon at bounding box center [626, 194] width 11 height 11
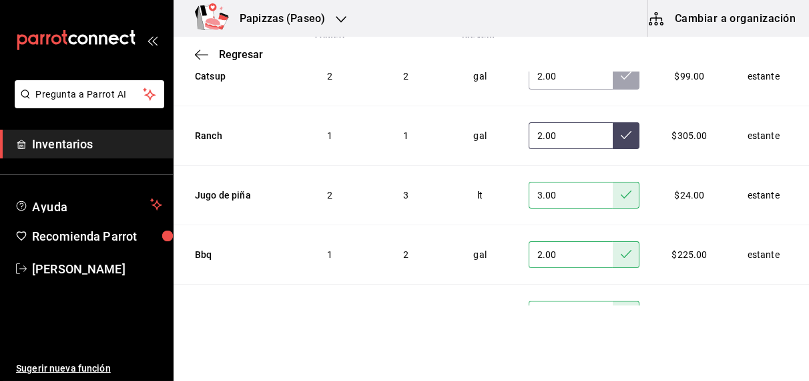
click at [621, 131] on icon at bounding box center [626, 135] width 11 height 8
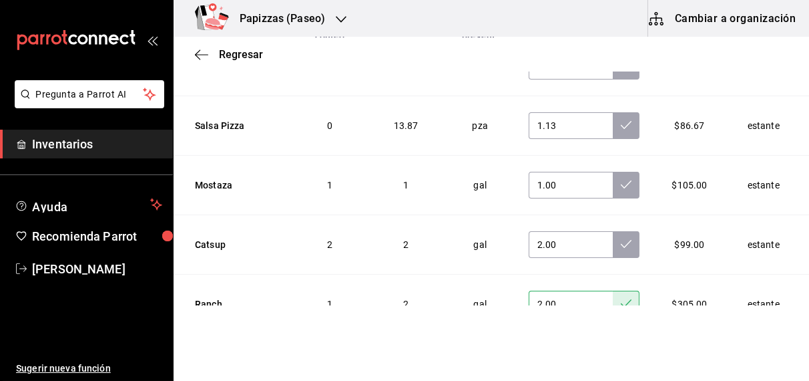
scroll to position [4415, 0]
click at [613, 235] on button at bounding box center [626, 243] width 27 height 27
click at [621, 178] on icon at bounding box center [626, 183] width 11 height 11
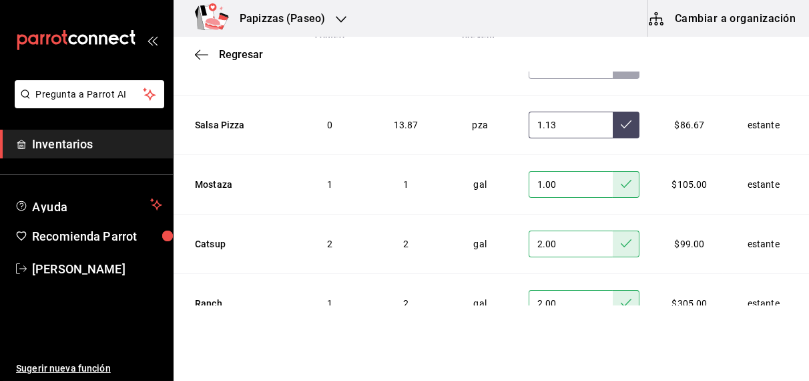
click at [613, 112] on button at bounding box center [626, 125] width 27 height 27
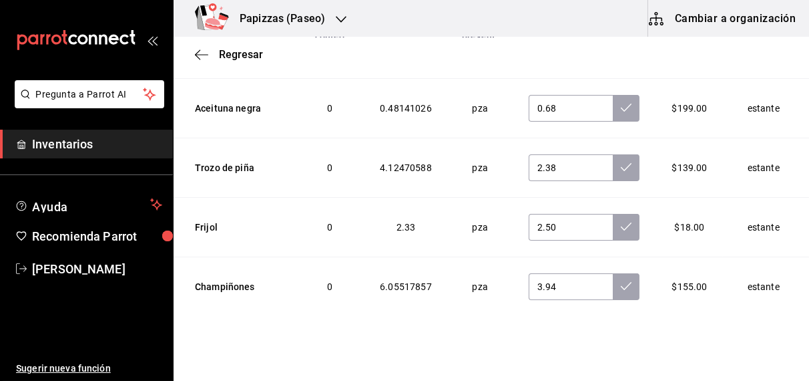
scroll to position [4192, 0]
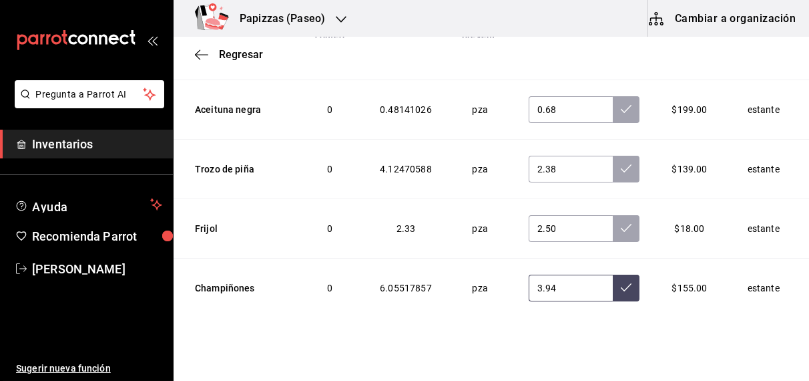
click at [613, 275] on button at bounding box center [626, 288] width 27 height 27
click at [618, 215] on button at bounding box center [626, 228] width 27 height 27
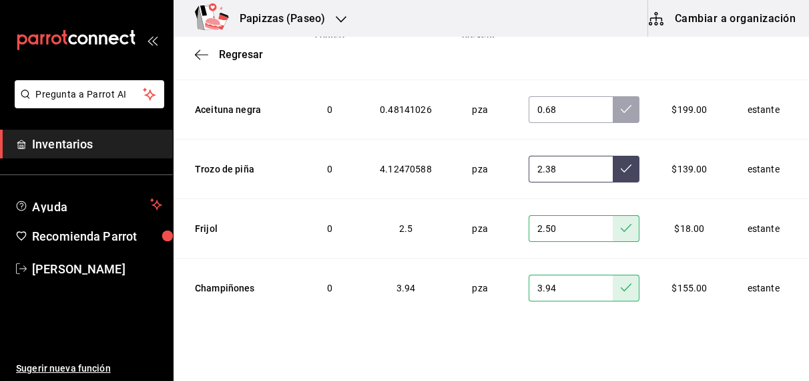
click at [614, 156] on button at bounding box center [626, 169] width 27 height 27
click at [621, 104] on icon at bounding box center [626, 109] width 11 height 11
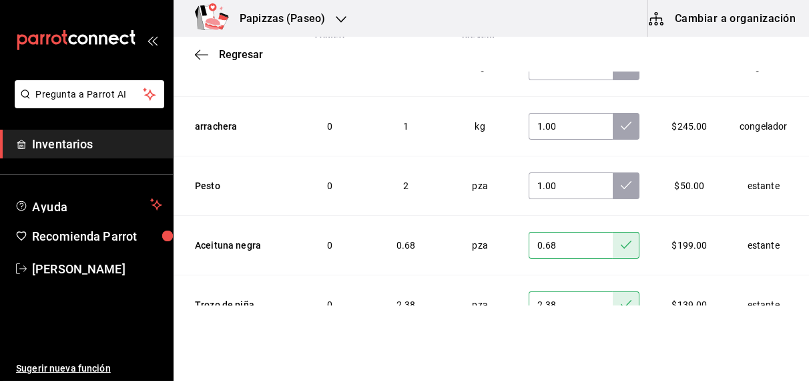
scroll to position [4055, 0]
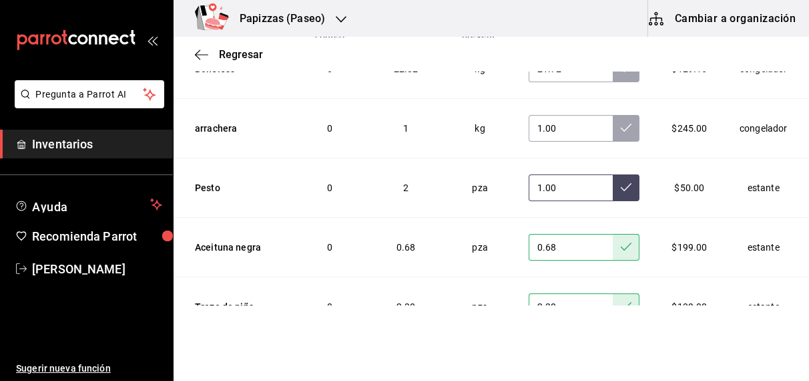
click at [621, 182] on icon at bounding box center [626, 187] width 11 height 11
click at [613, 117] on button at bounding box center [626, 128] width 27 height 27
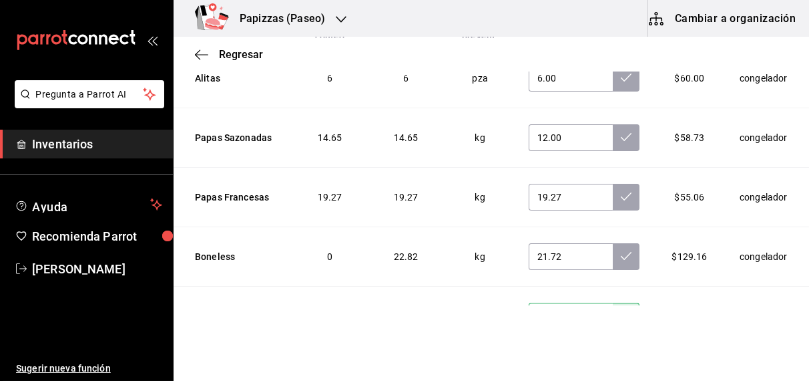
scroll to position [3842, 0]
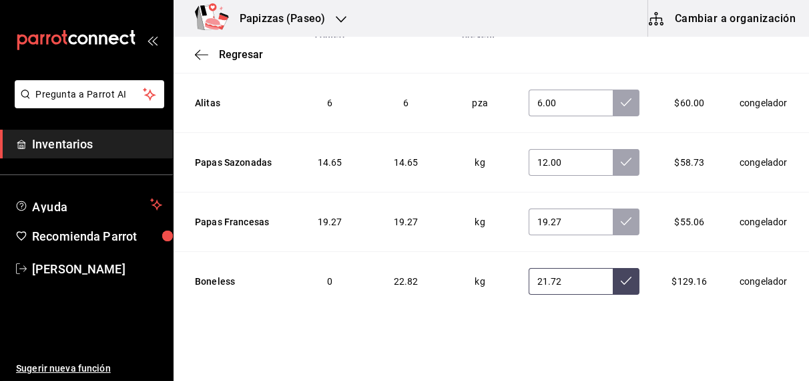
click at [621, 275] on icon at bounding box center [626, 280] width 11 height 11
click at [621, 217] on icon at bounding box center [626, 221] width 11 height 8
click at [621, 156] on icon at bounding box center [626, 161] width 11 height 11
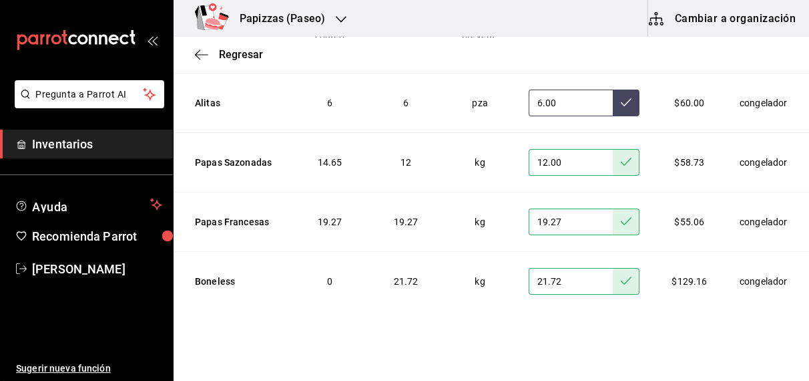
click at [621, 97] on icon at bounding box center [626, 102] width 11 height 11
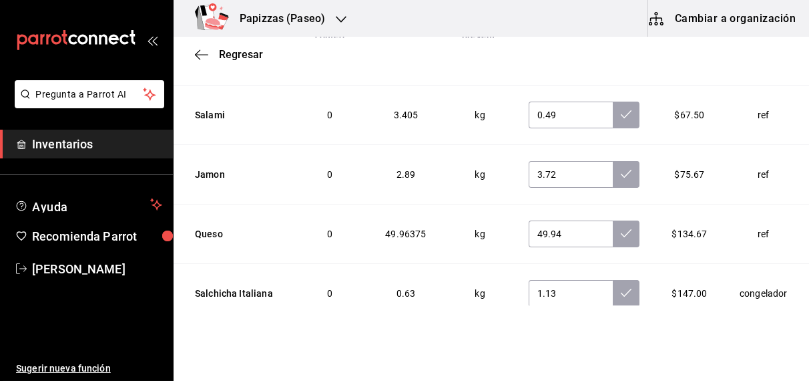
scroll to position [3591, 0]
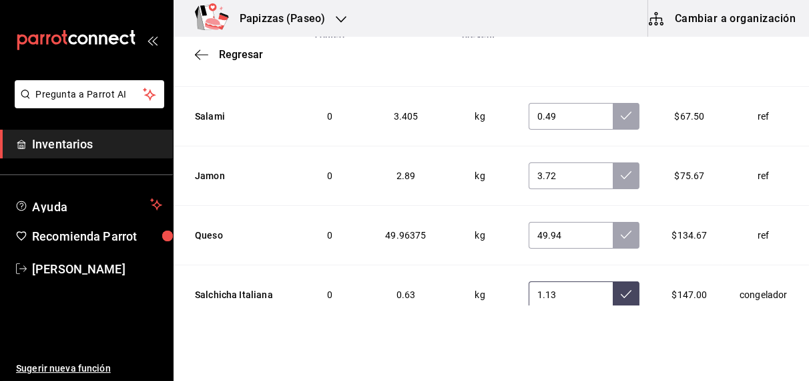
click at [621, 290] on icon at bounding box center [626, 294] width 11 height 8
click at [621, 229] on icon at bounding box center [626, 234] width 11 height 11
click at [621, 170] on icon at bounding box center [626, 175] width 11 height 11
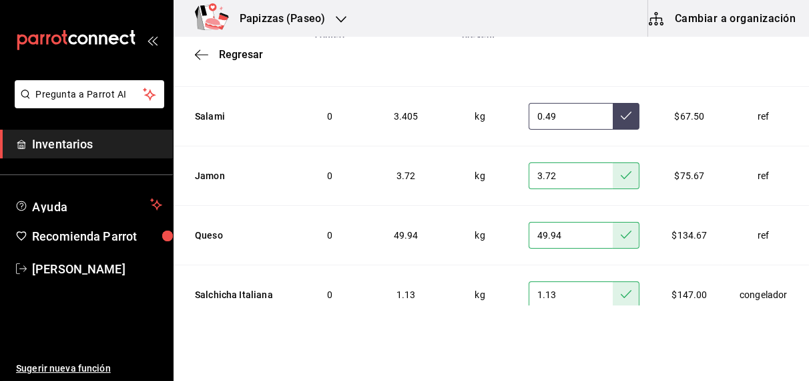
click at [613, 104] on button at bounding box center [626, 116] width 27 height 27
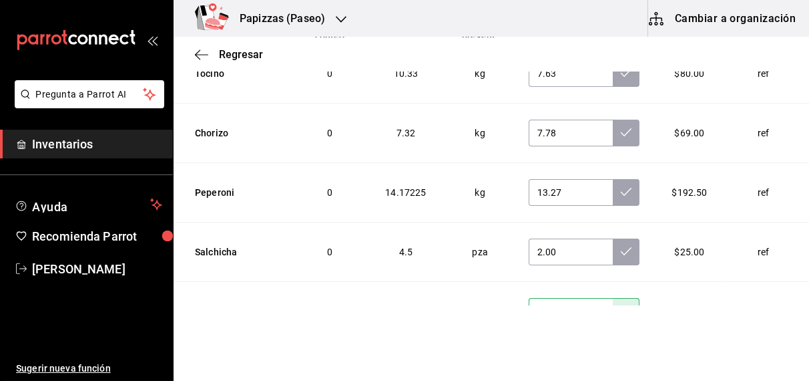
scroll to position [3396, 0]
click at [613, 251] on button at bounding box center [626, 252] width 27 height 27
click at [621, 187] on icon at bounding box center [626, 192] width 11 height 11
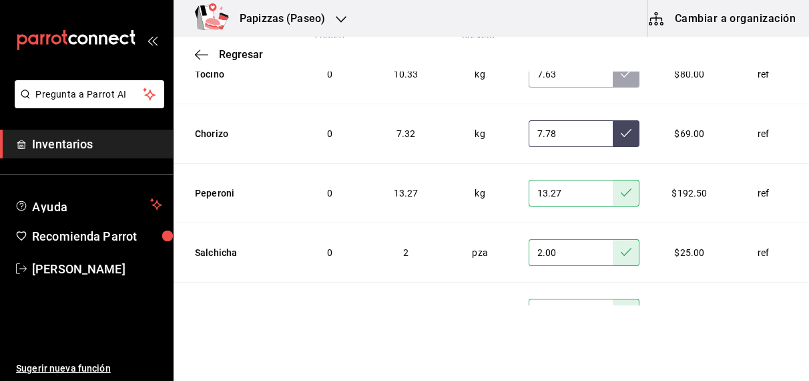
click at [613, 128] on button at bounding box center [626, 133] width 27 height 27
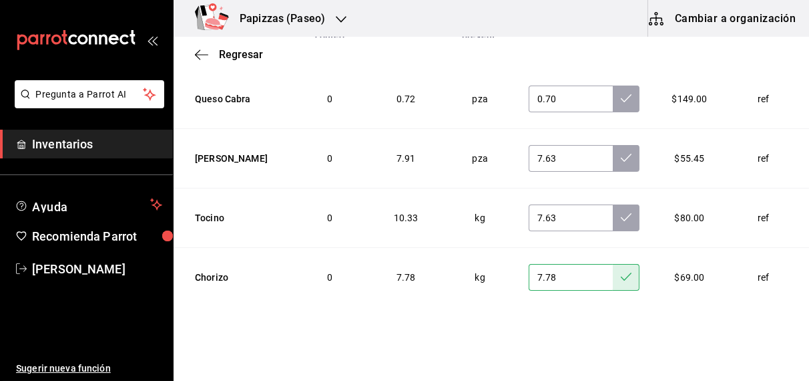
scroll to position [3250, 0]
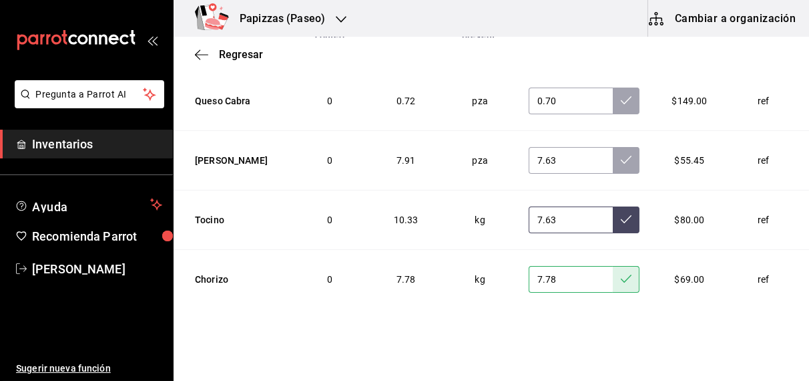
click at [621, 214] on icon at bounding box center [626, 219] width 11 height 11
click at [613, 147] on button at bounding box center [626, 160] width 27 height 27
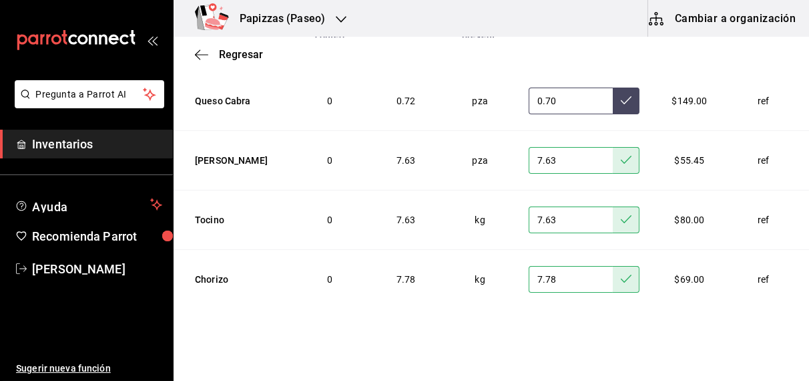
click at [613, 94] on button at bounding box center [626, 100] width 27 height 27
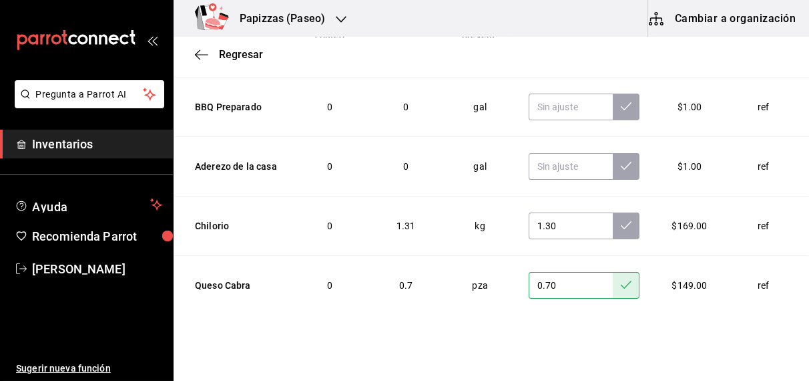
scroll to position [3063, 0]
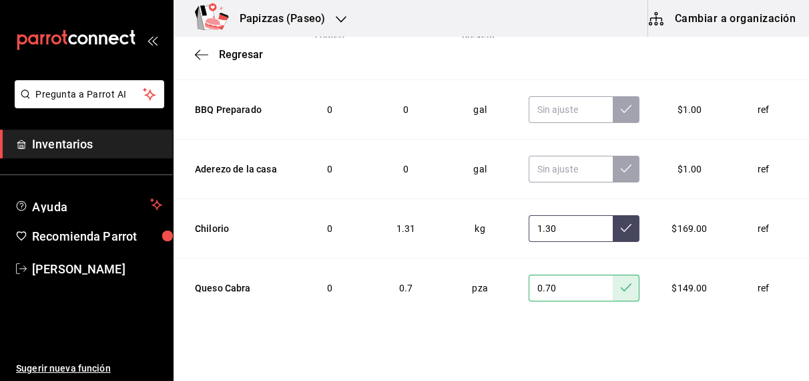
click at [613, 217] on button at bounding box center [626, 228] width 27 height 27
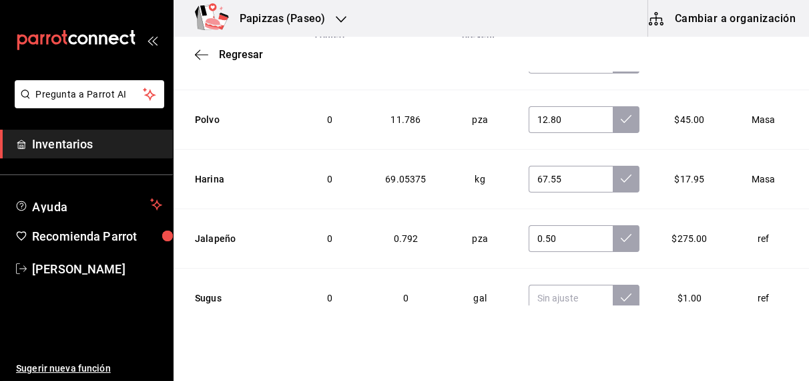
scroll to position [2613, 0]
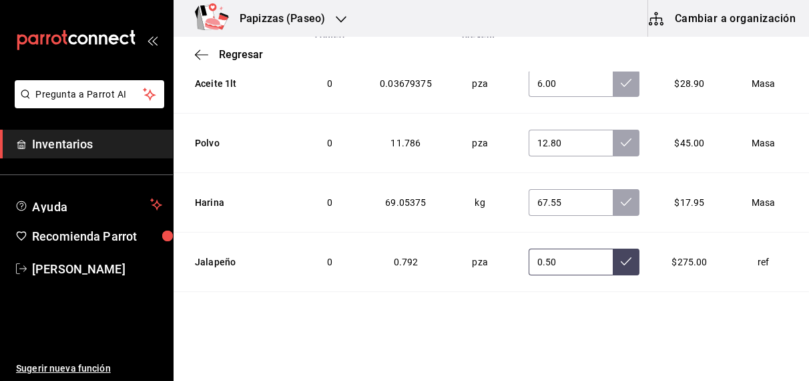
click at [613, 257] on button at bounding box center [626, 261] width 27 height 27
click at [621, 196] on icon at bounding box center [626, 201] width 11 height 11
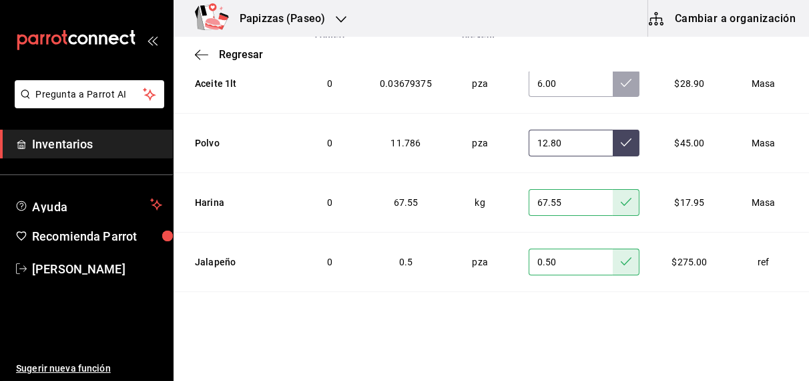
click at [621, 137] on icon at bounding box center [626, 142] width 11 height 11
click at [613, 80] on button at bounding box center [626, 83] width 27 height 27
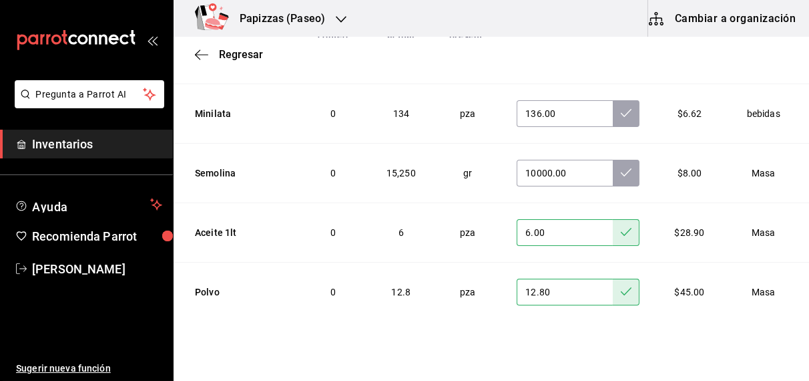
scroll to position [2460, 0]
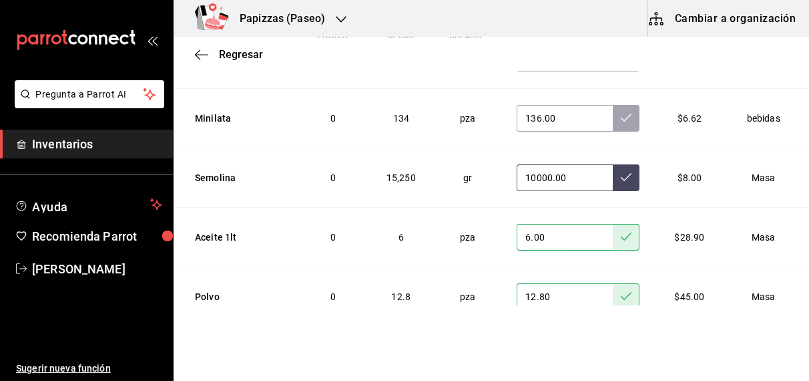
click at [613, 174] on button at bounding box center [626, 177] width 27 height 27
click at [621, 112] on icon at bounding box center [626, 117] width 11 height 11
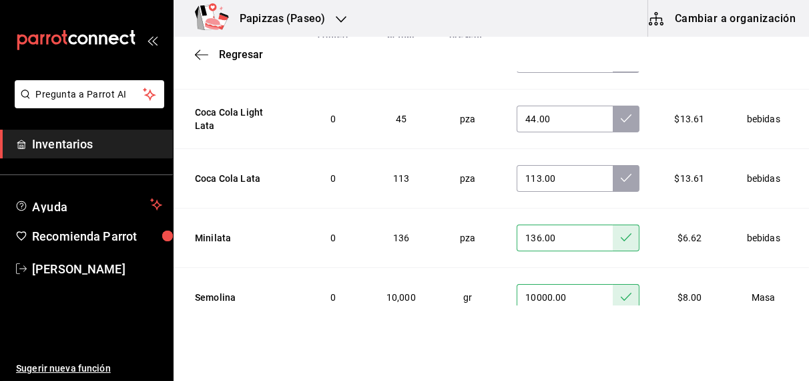
scroll to position [2338, 0]
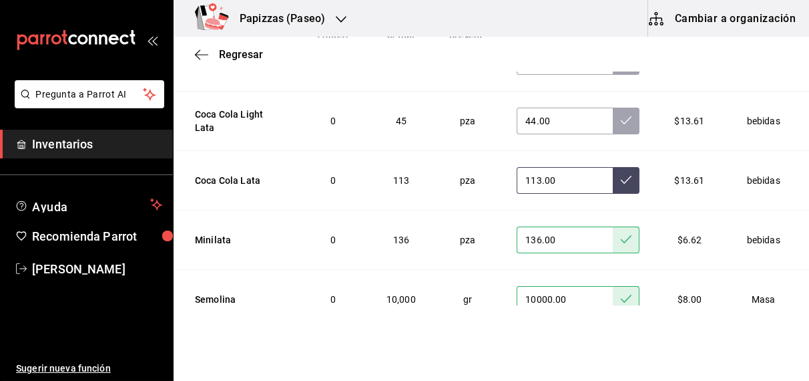
click at [613, 174] on button at bounding box center [626, 180] width 27 height 27
click at [613, 121] on button at bounding box center [626, 121] width 27 height 27
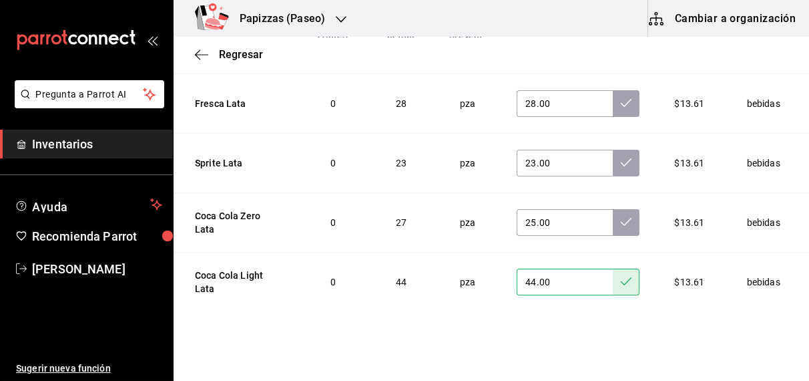
scroll to position [2173, 0]
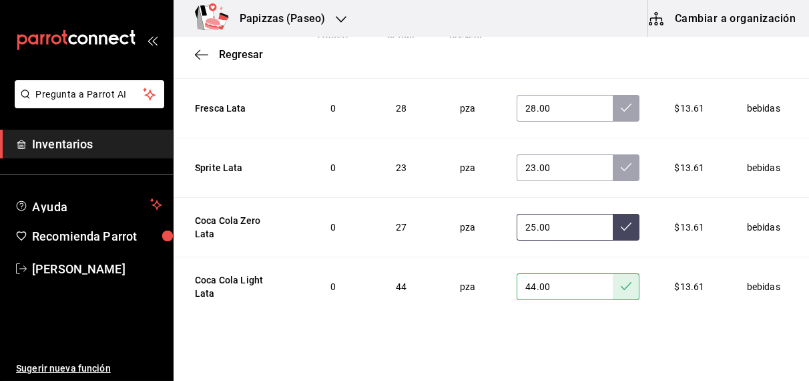
click at [621, 221] on icon at bounding box center [626, 226] width 11 height 11
click at [613, 160] on button at bounding box center [626, 167] width 27 height 27
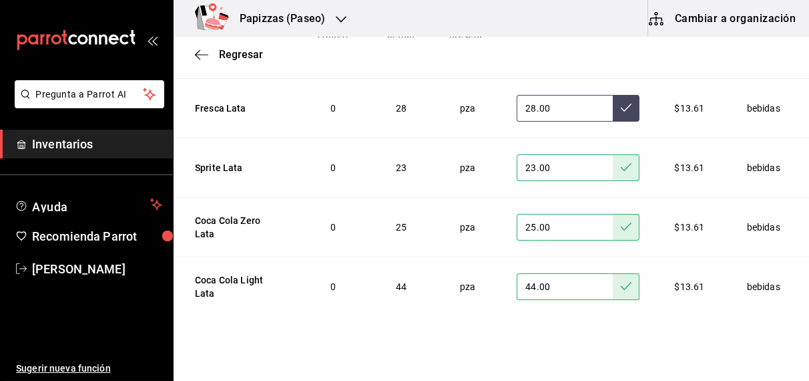
click at [613, 101] on button at bounding box center [626, 108] width 27 height 27
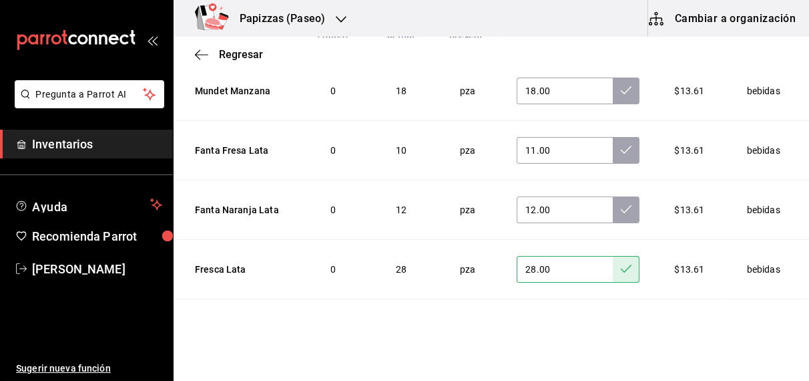
scroll to position [2009, 0]
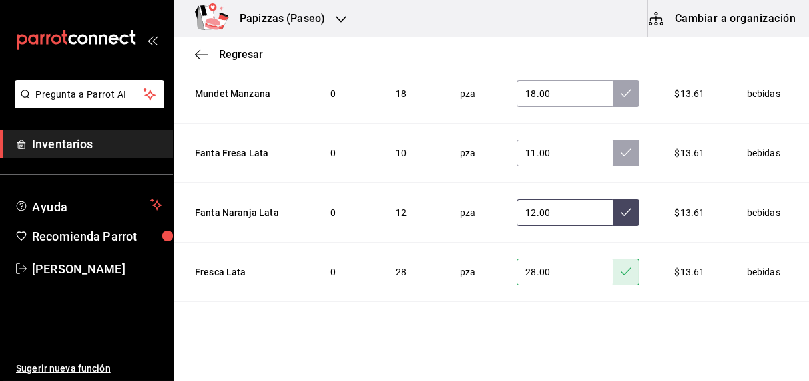
click at [613, 199] on button at bounding box center [626, 212] width 27 height 27
click at [621, 147] on icon at bounding box center [626, 152] width 11 height 11
click at [613, 90] on button at bounding box center [626, 93] width 27 height 27
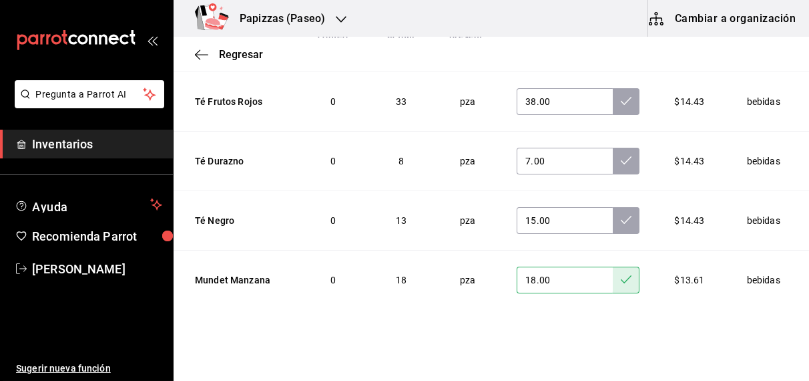
scroll to position [1822, 0]
click at [621, 215] on icon at bounding box center [626, 220] width 11 height 11
click at [621, 157] on icon at bounding box center [626, 161] width 11 height 11
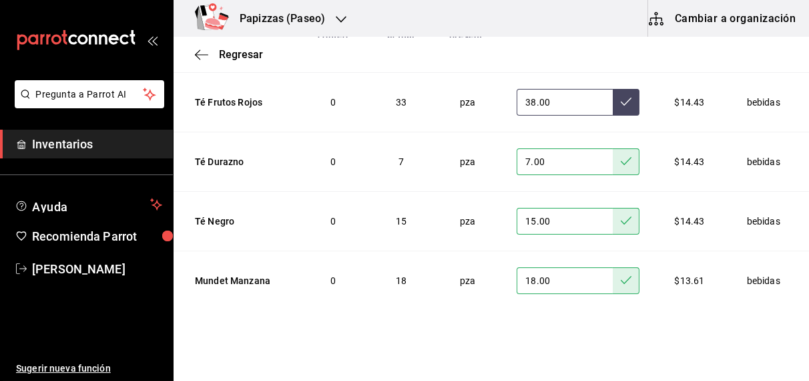
click at [613, 100] on button at bounding box center [626, 102] width 27 height 27
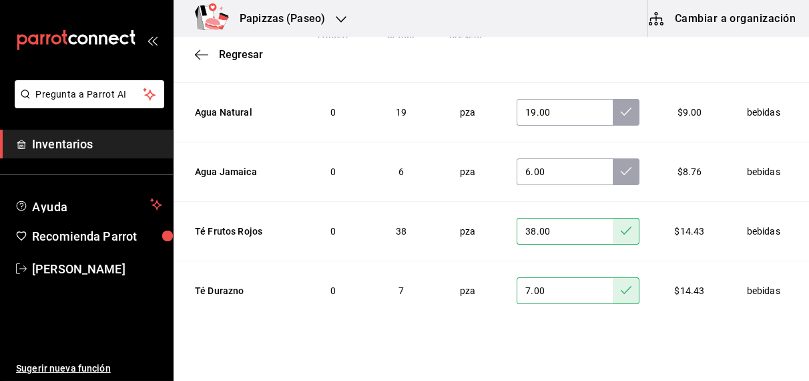
scroll to position [1692, 0]
click at [613, 170] on button at bounding box center [626, 173] width 27 height 27
click at [613, 114] on button at bounding box center [626, 113] width 27 height 27
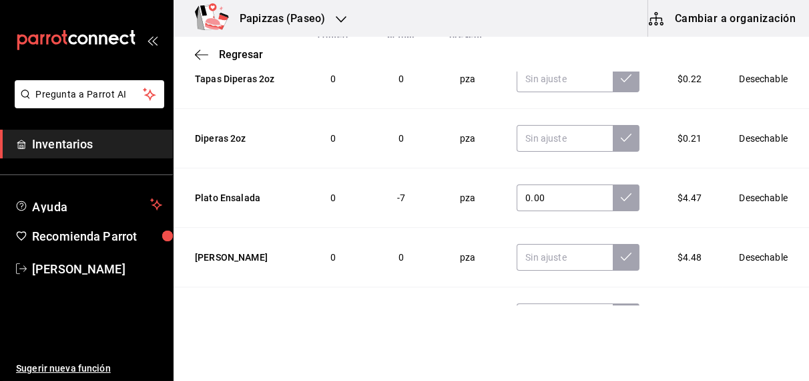
scroll to position [956, 0]
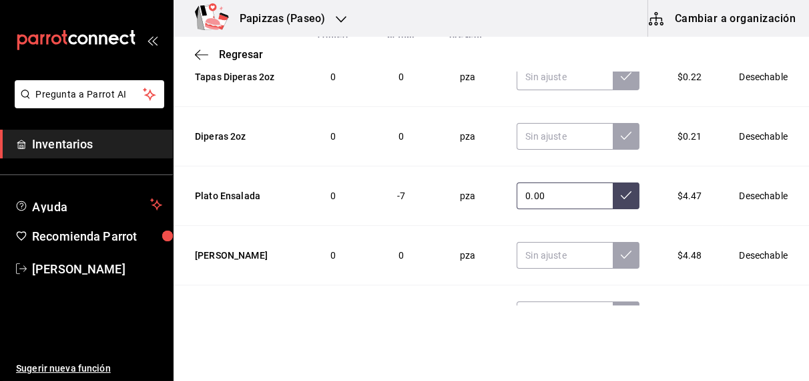
click at [616, 190] on button at bounding box center [626, 195] width 27 height 27
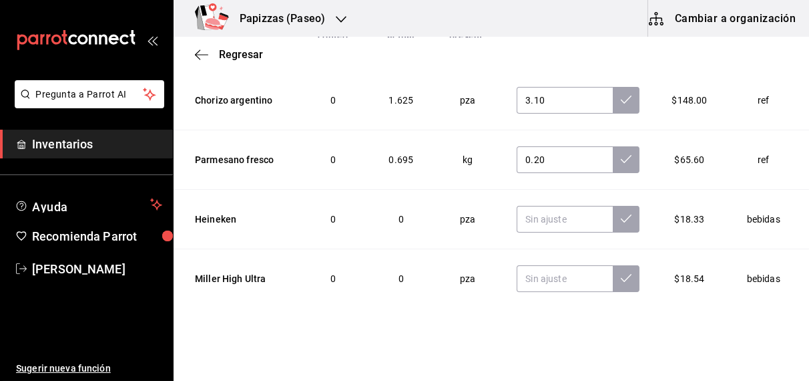
scroll to position [244, 0]
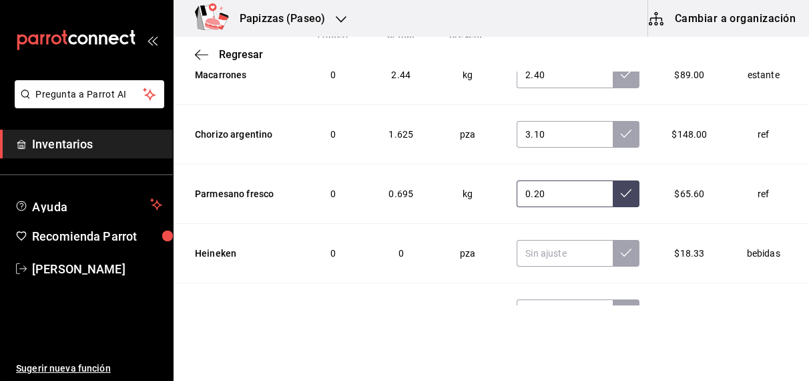
click at [613, 198] on button at bounding box center [626, 193] width 27 height 27
click at [621, 137] on icon at bounding box center [626, 133] width 11 height 11
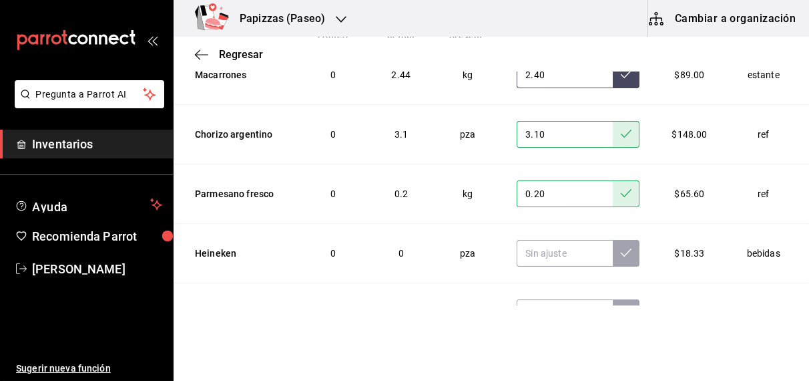
click at [613, 79] on button at bounding box center [626, 74] width 27 height 27
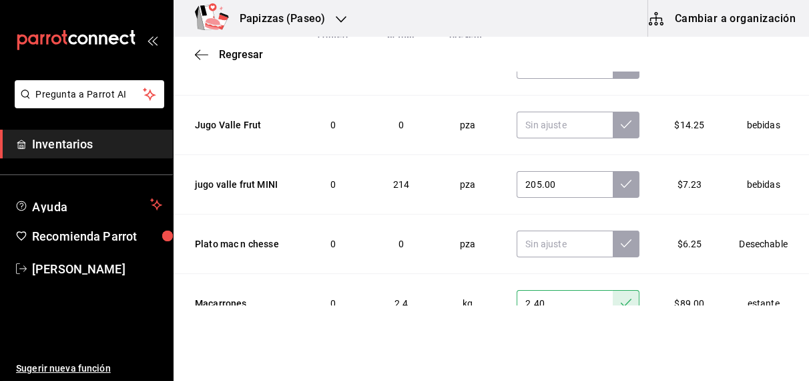
scroll to position [0, 0]
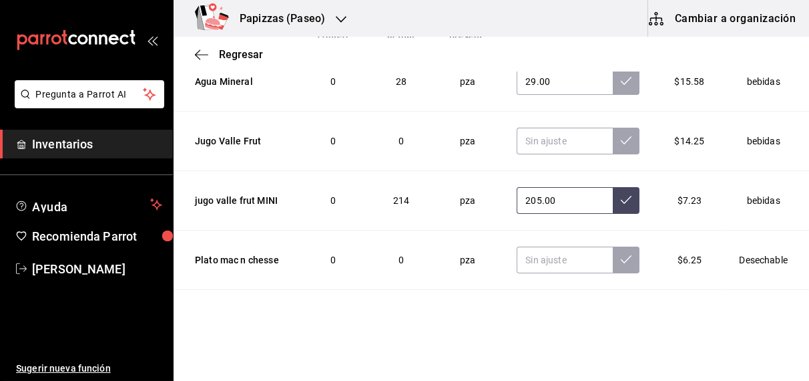
click at [613, 196] on button at bounding box center [626, 200] width 27 height 27
click at [621, 81] on icon at bounding box center [626, 80] width 11 height 11
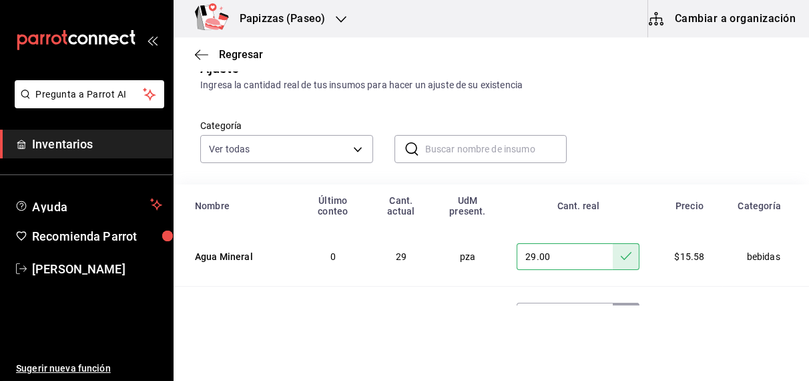
scroll to position [21, 0]
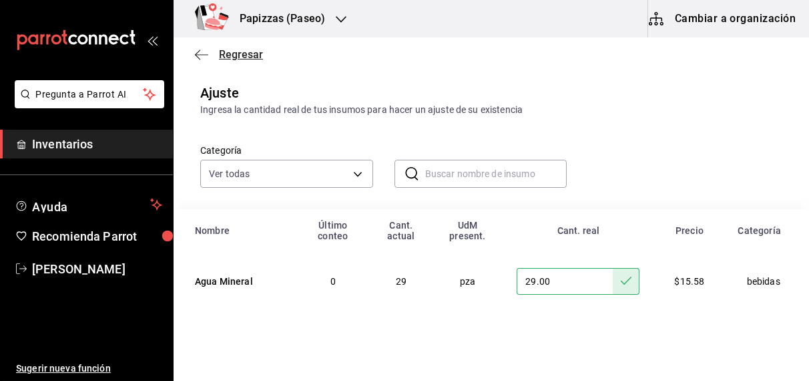
click at [251, 55] on span "Regresar" at bounding box center [241, 54] width 44 height 13
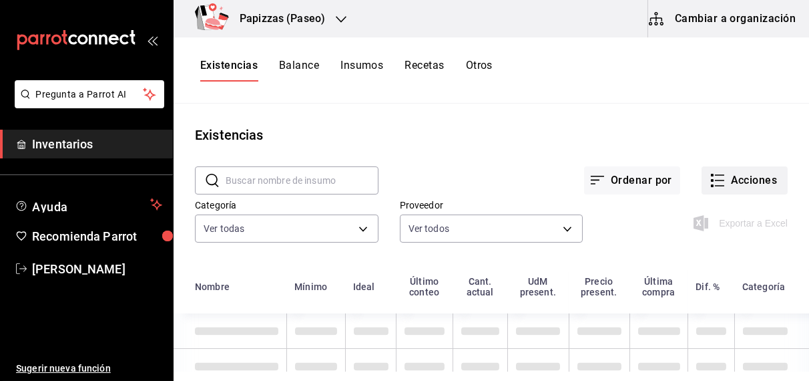
click at [738, 178] on button "Acciones" at bounding box center [745, 180] width 86 height 28
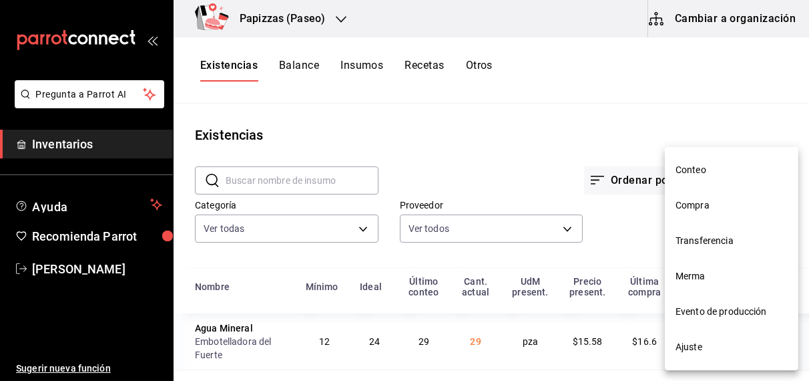
click at [693, 281] on span "Merma" at bounding box center [732, 276] width 112 height 14
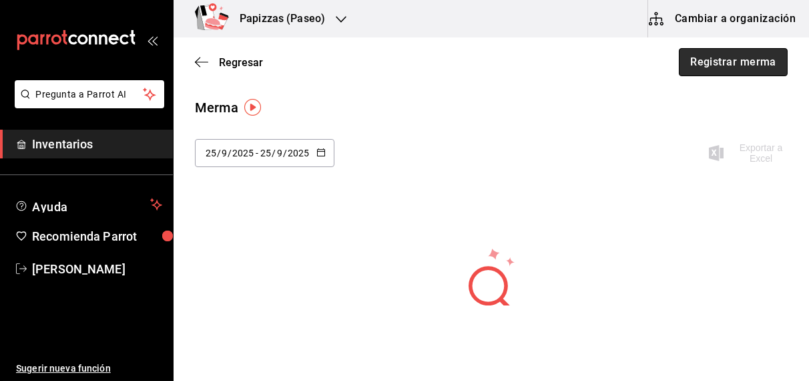
click at [714, 67] on button "Registrar merma" at bounding box center [733, 62] width 109 height 28
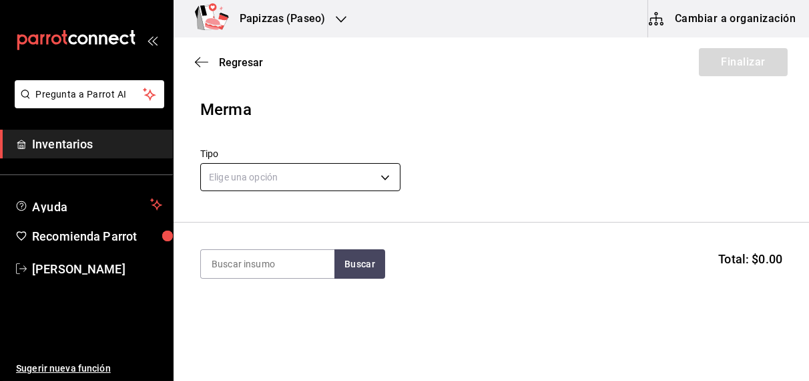
click at [329, 181] on body "Pregunta a Parrot AI Inventarios Ayuda Recomienda Parrot [PERSON_NAME] Sugerir …" at bounding box center [404, 152] width 809 height 305
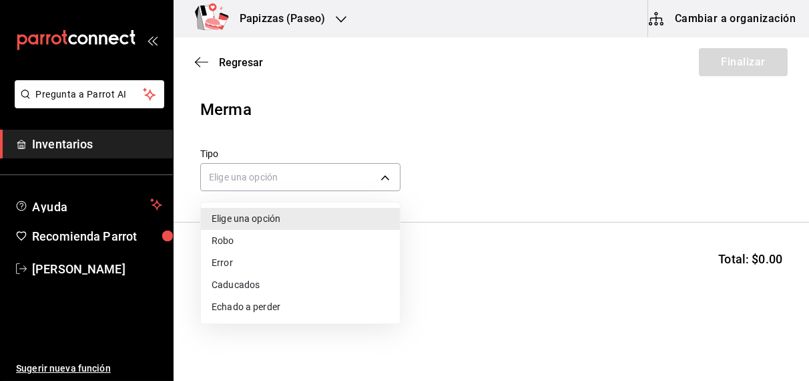
click at [247, 309] on li "Echado a perder" at bounding box center [300, 307] width 199 height 22
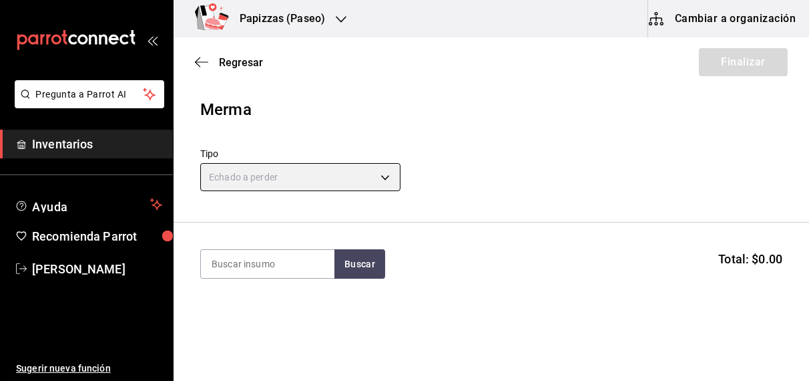
type input "SPOILED"
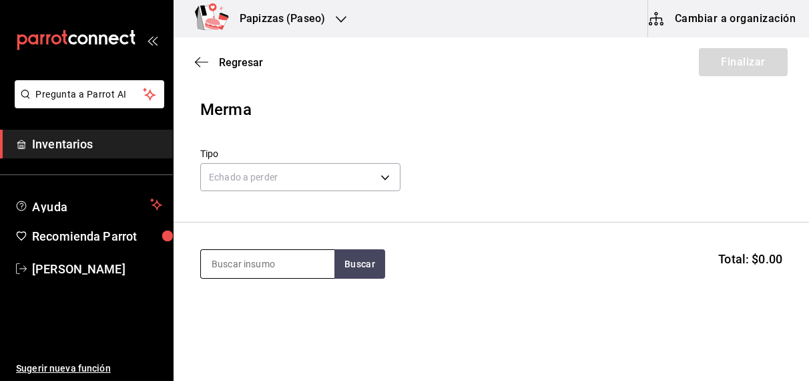
click at [285, 257] on input at bounding box center [268, 264] width 134 height 28
type input "harina"
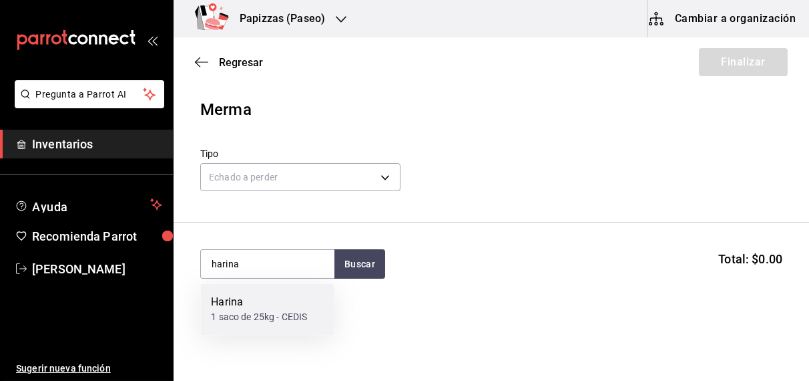
click at [240, 329] on div "Harina 1 saco de 25kg - CEDIS" at bounding box center [267, 309] width 134 height 51
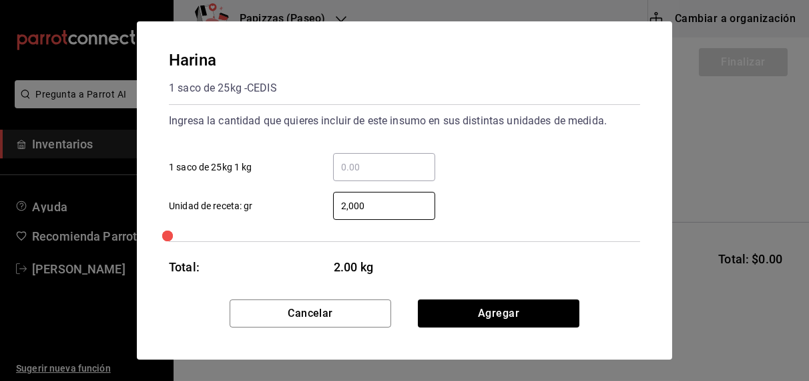
type input "2,000"
click button "Agregar" at bounding box center [499, 313] width 162 height 28
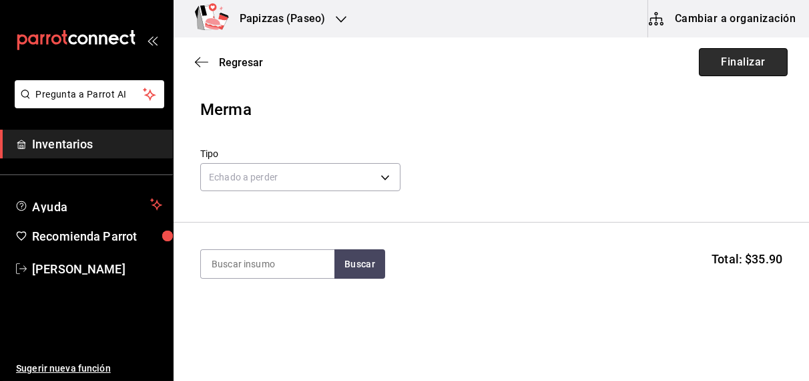
click at [761, 57] on button "Finalizar" at bounding box center [743, 62] width 89 height 28
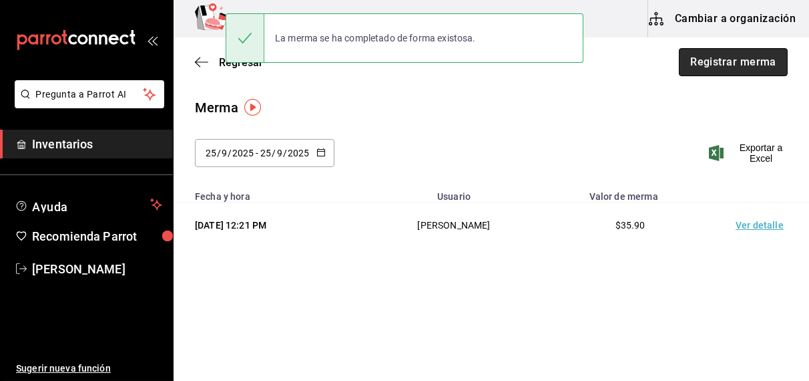
click at [730, 63] on button "Registrar merma" at bounding box center [733, 62] width 109 height 28
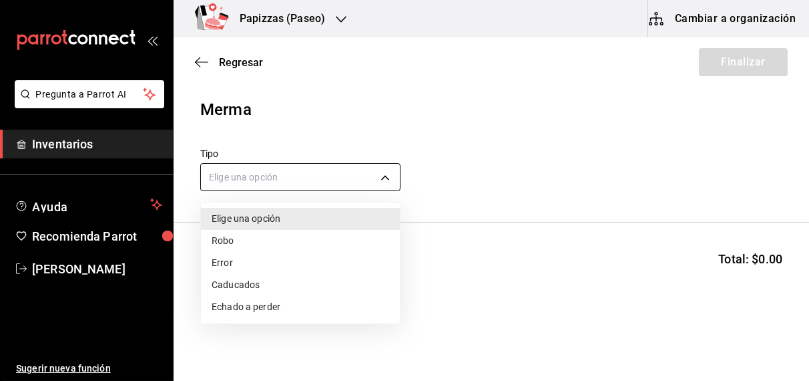
click at [363, 178] on body "Pregunta a Parrot AI Inventarios Ayuda Recomienda Parrot [PERSON_NAME] Sugerir …" at bounding box center [404, 152] width 809 height 305
click at [240, 307] on li "Echado a perder" at bounding box center [300, 307] width 199 height 22
type input "SPOILED"
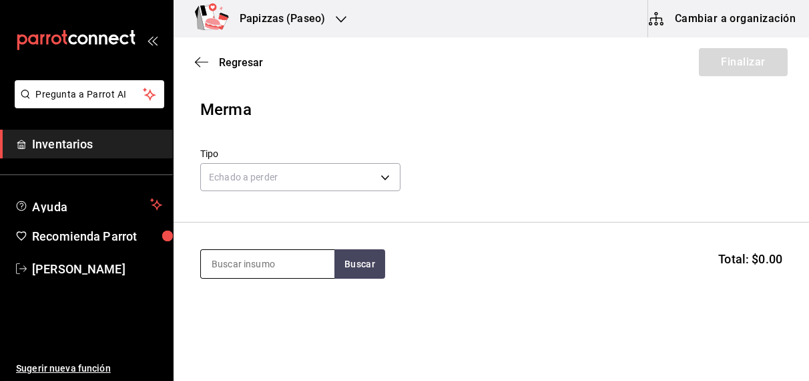
click at [268, 278] on div at bounding box center [267, 263] width 134 height 29
click at [268, 273] on input at bounding box center [268, 264] width 134 height 28
type input "harina"
click at [256, 326] on div "Harina 1 saco de 25kg - CEDIS" at bounding box center [267, 309] width 134 height 51
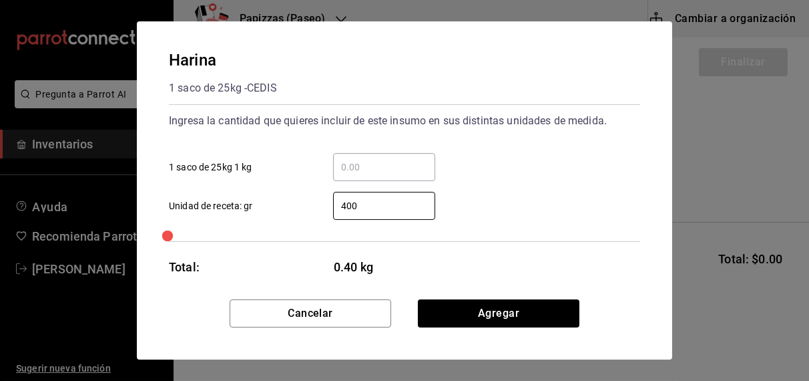
type input "4,000"
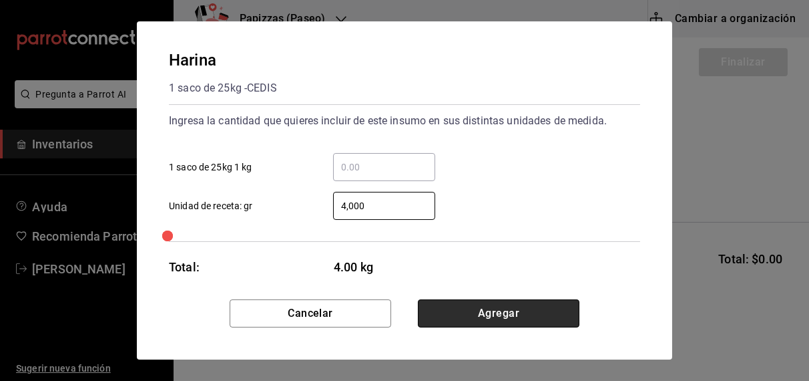
click at [499, 311] on button "Agregar" at bounding box center [499, 313] width 162 height 28
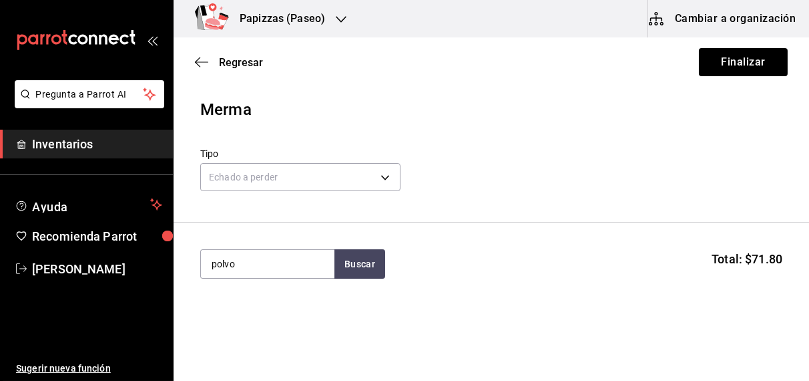
type input "polvo"
click at [288, 270] on input "polvo" at bounding box center [268, 264] width 134 height 28
click at [234, 299] on div "Polvo" at bounding box center [226, 303] width 31 height 16
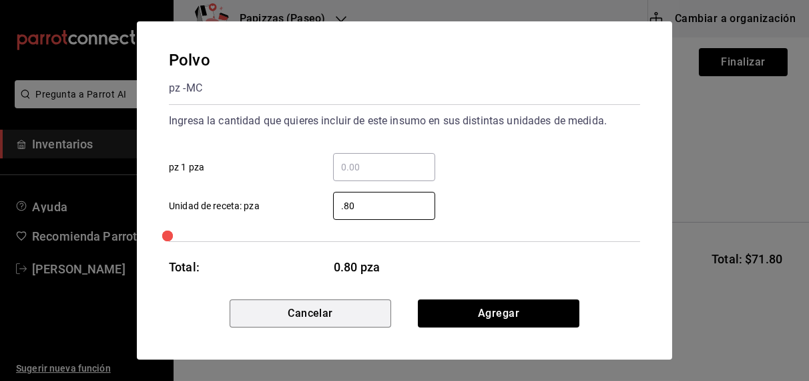
type input "0.80"
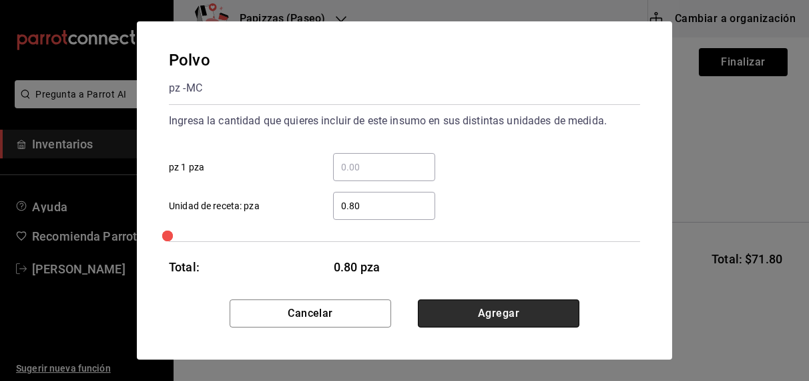
click at [520, 309] on button "Agregar" at bounding box center [499, 313] width 162 height 28
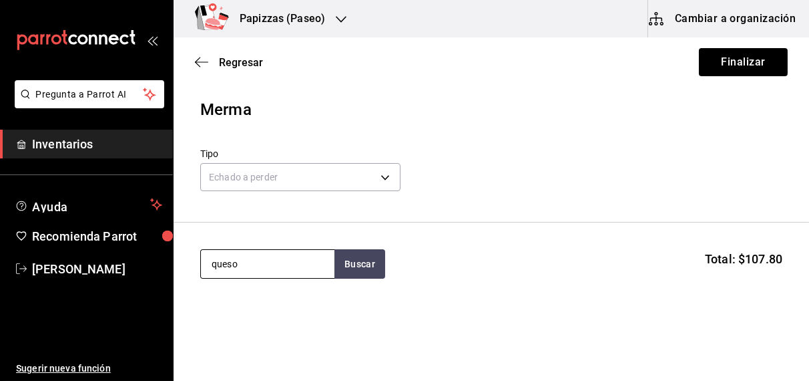
type input "queso"
click at [262, 212] on div "Queso" at bounding box center [258, 211] width 94 height 16
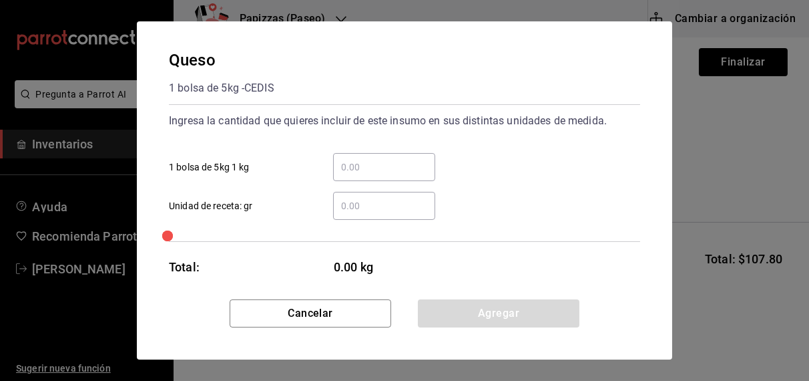
click at [387, 203] on input "​ Unidad de receta: gr" at bounding box center [384, 206] width 102 height 16
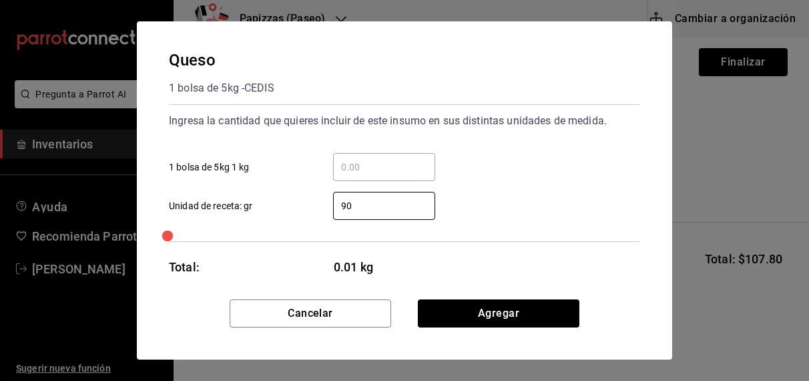
type input "900"
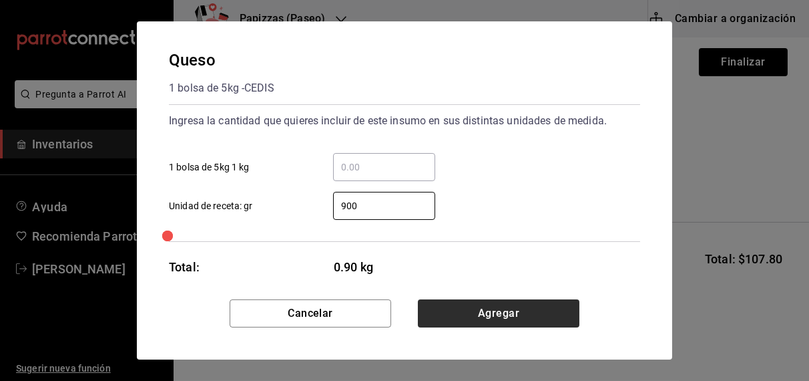
click at [510, 306] on button "Agregar" at bounding box center [499, 313] width 162 height 28
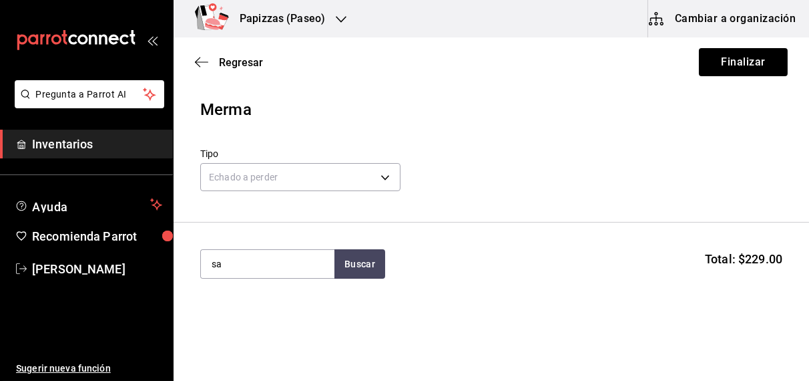
type input "s"
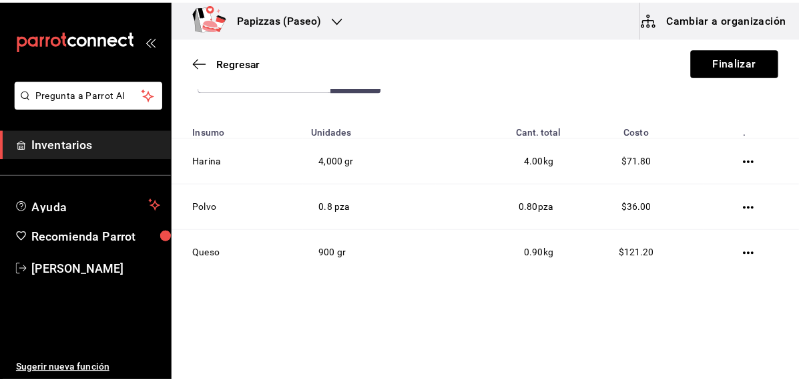
scroll to position [199, 0]
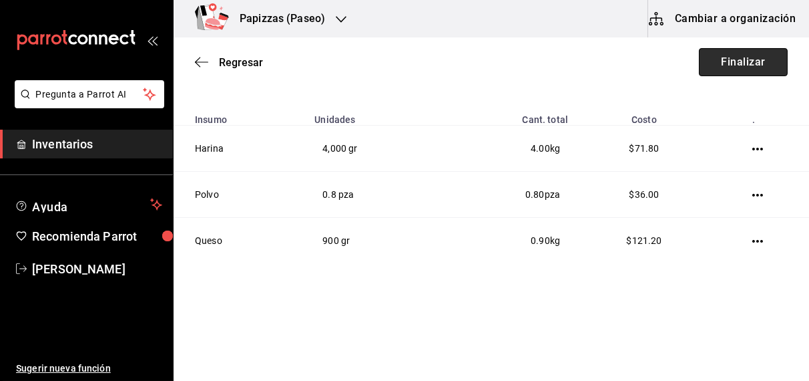
click at [739, 63] on button "Finalizar" at bounding box center [743, 62] width 89 height 28
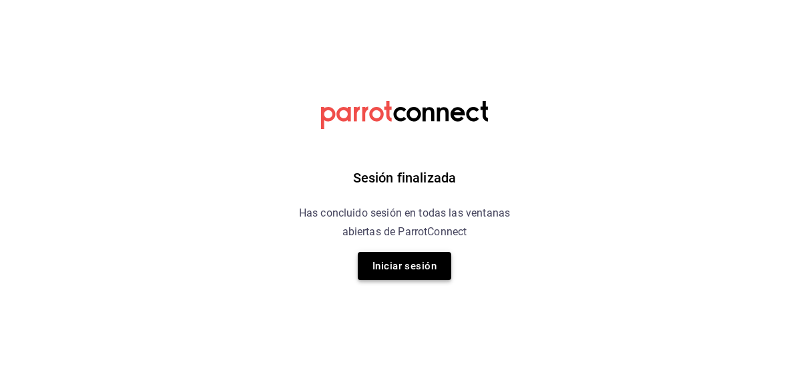
click at [395, 271] on button "Iniciar sesión" at bounding box center [405, 266] width 94 height 28
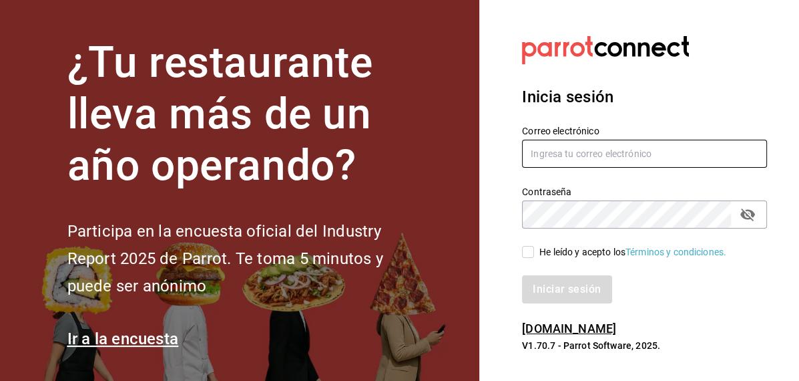
type input "[EMAIL_ADDRESS][DOMAIN_NAME]"
